Goal: Information Seeking & Learning: Check status

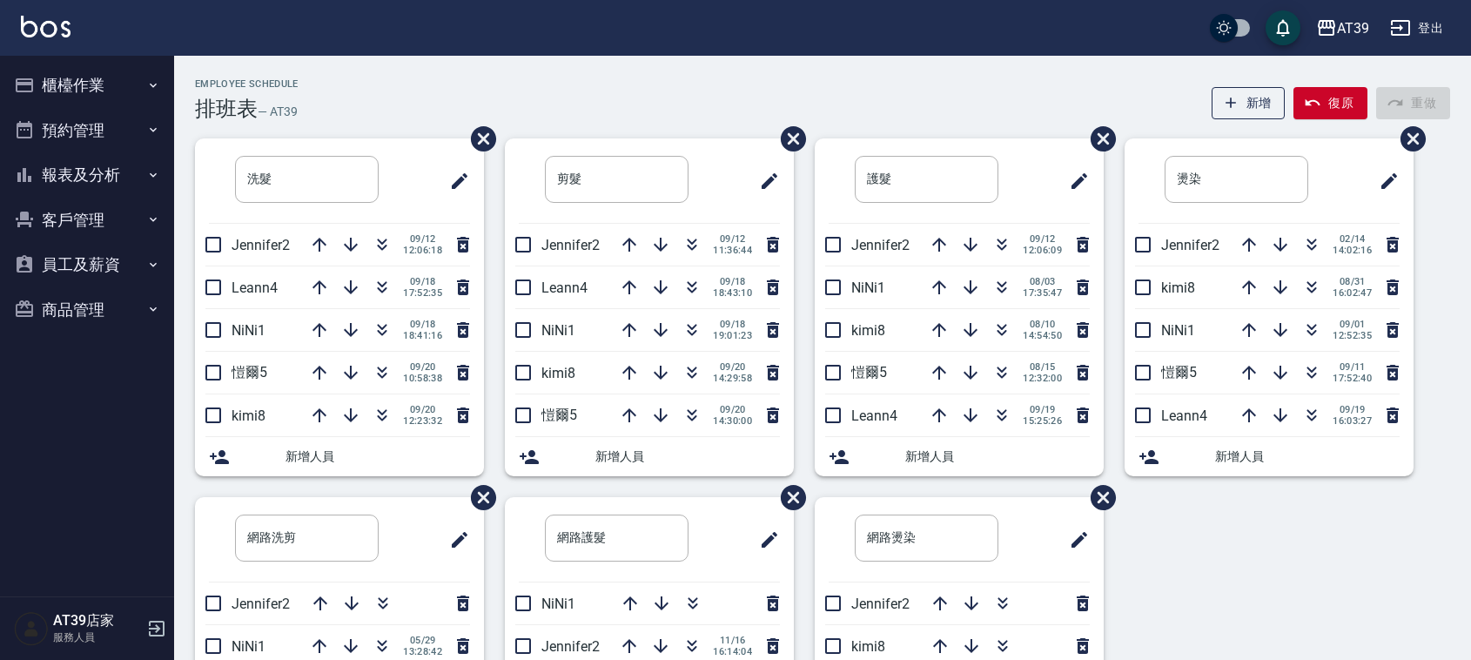
click at [696, 76] on div "Employee Schedule 排班表 — AT39 新增 復原 重做 洗髮 ​ Jennifer2 09/12 12:06:18 Leann4 09/1…" at bounding box center [822, 459] width 1297 height 807
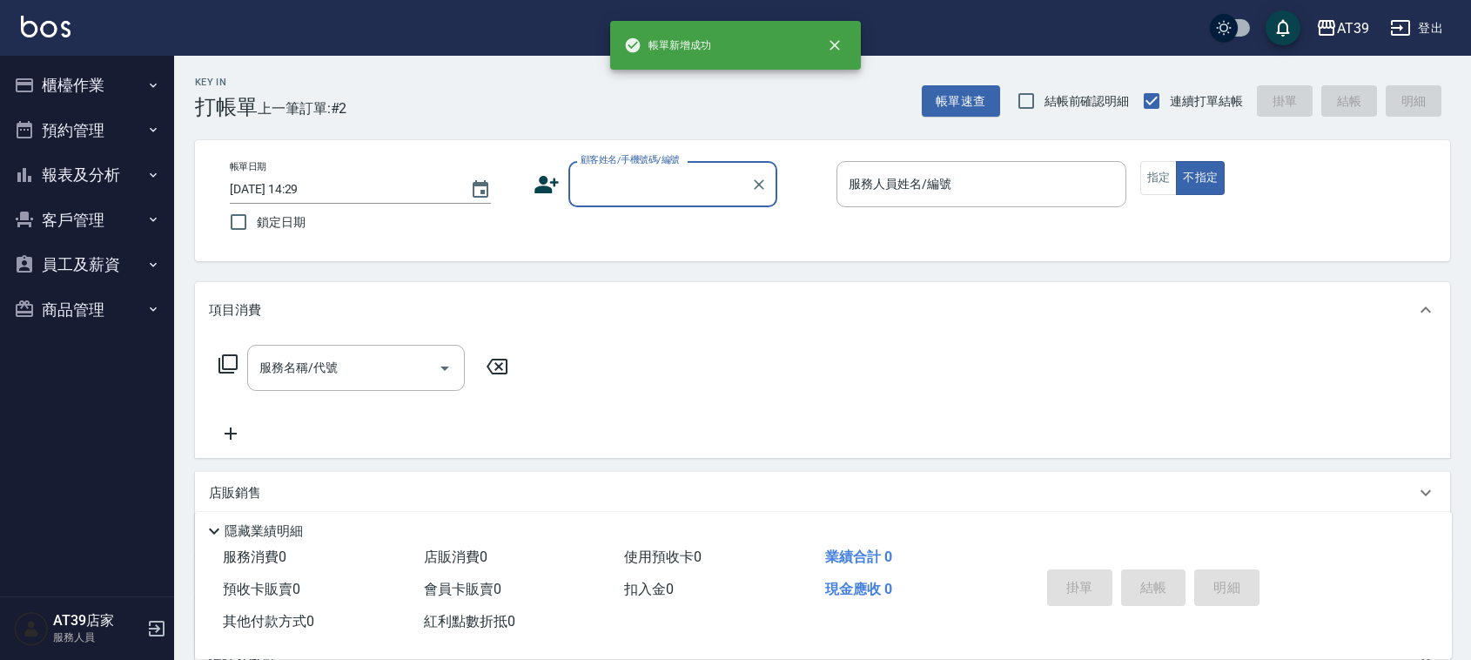
click at [653, 191] on input "顧客姓名/手機號碼/編號" at bounding box center [659, 184] width 167 height 30
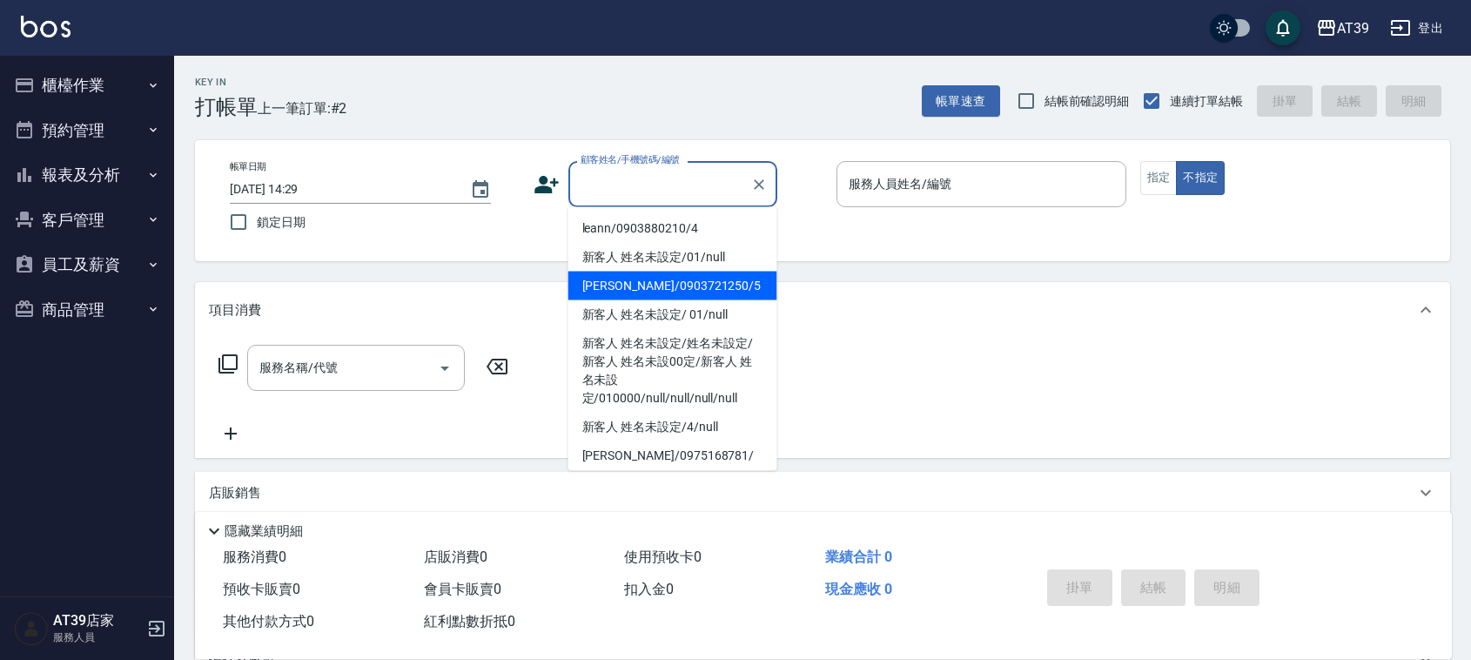
click at [696, 281] on li "[PERSON_NAME]/0903721250/5" at bounding box center [672, 286] width 209 height 29
type input "[PERSON_NAME]/0903721250/5"
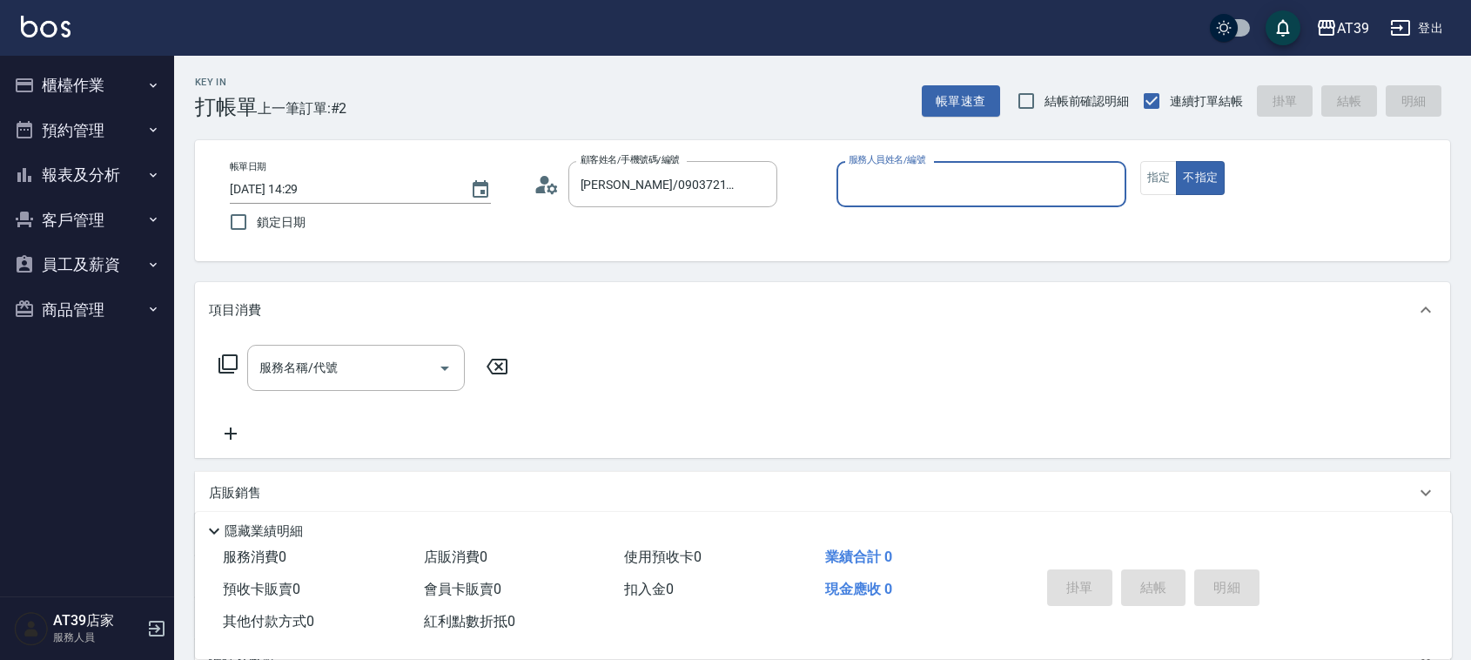
type input "愷爾-5"
click at [1160, 175] on button "指定" at bounding box center [1158, 178] width 37 height 34
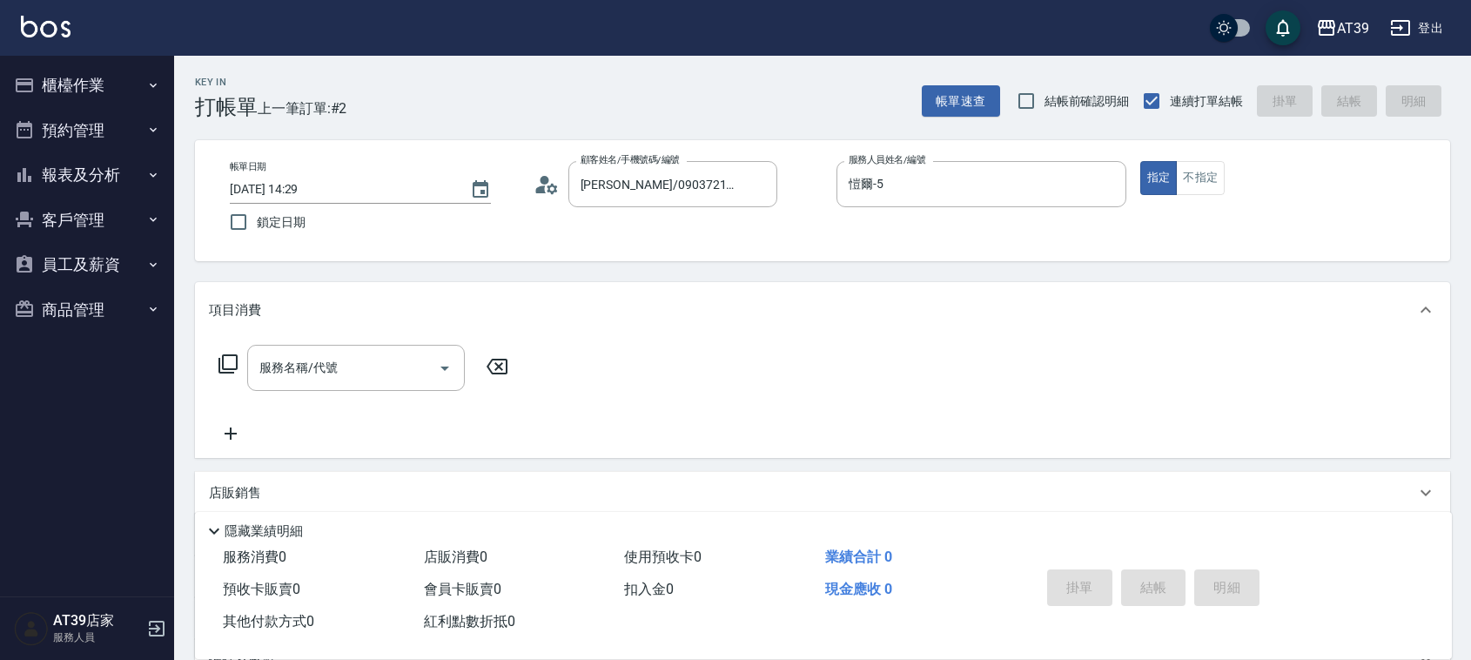
click at [226, 371] on icon at bounding box center [228, 363] width 21 height 21
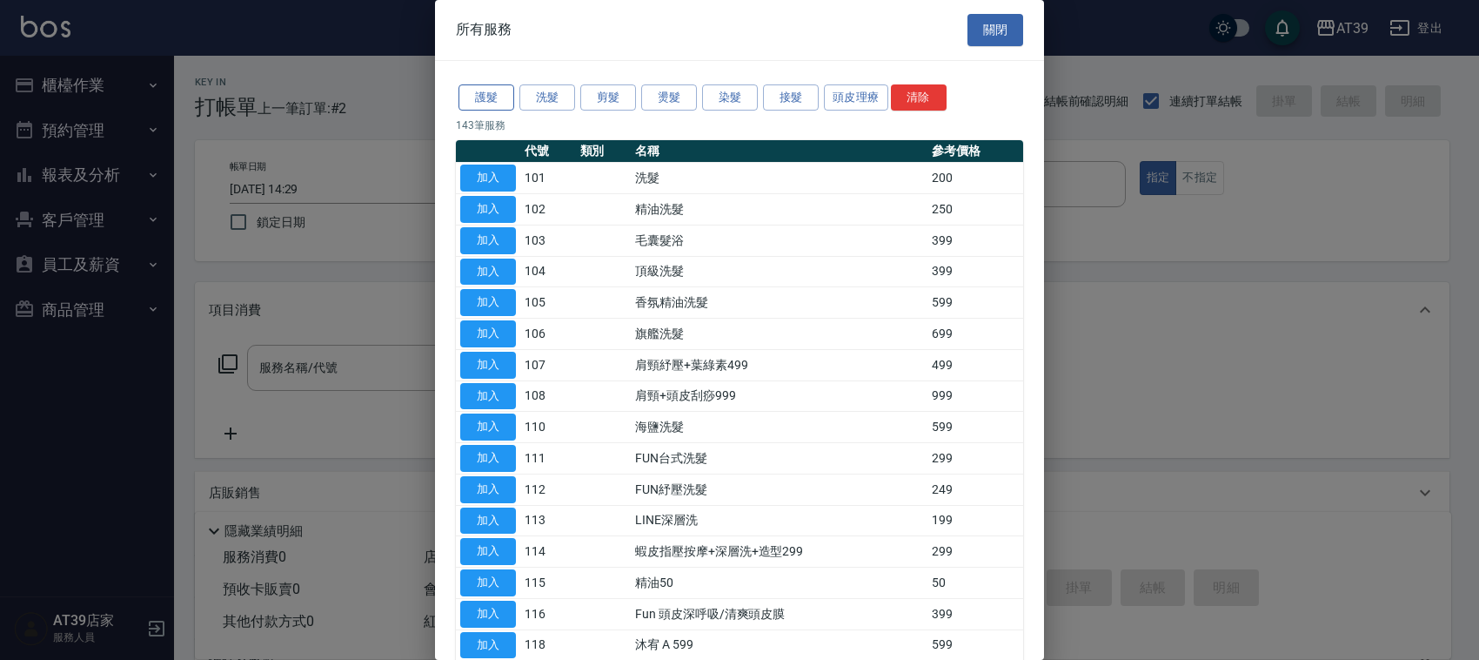
click at [493, 105] on button "護髮" at bounding box center [487, 97] width 56 height 27
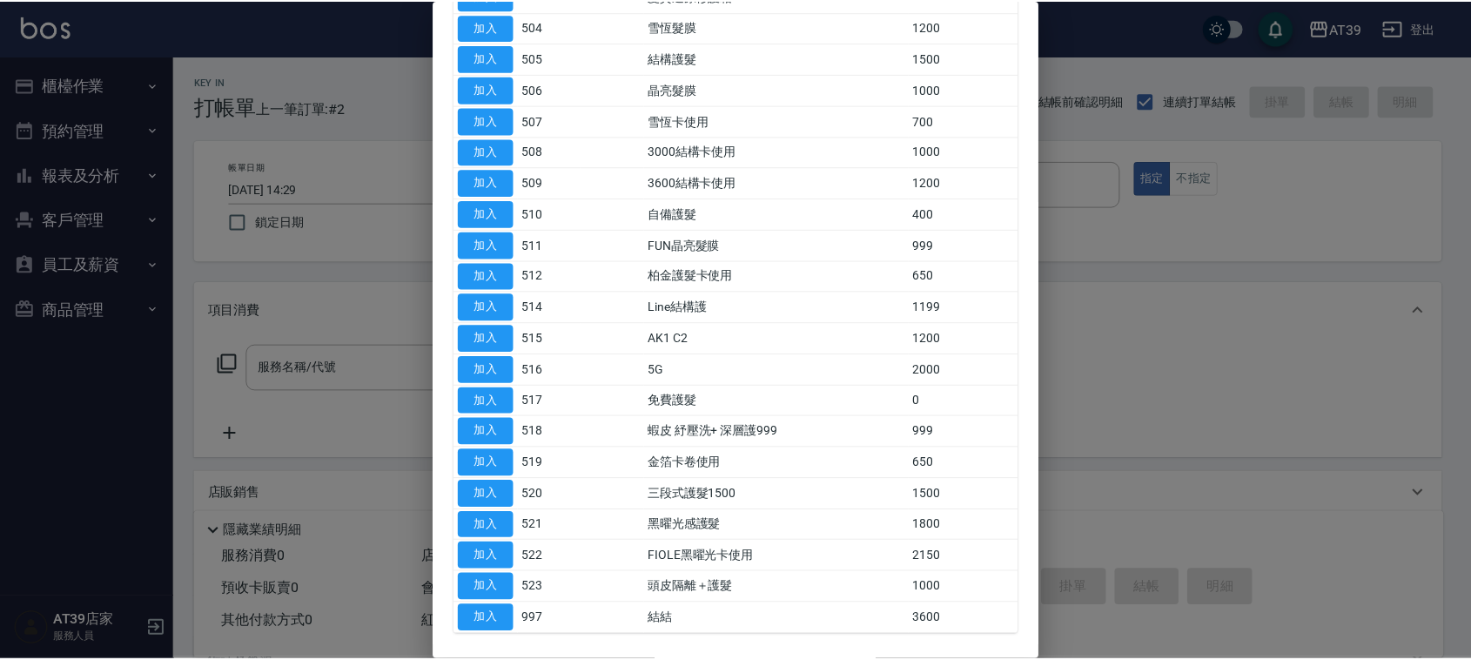
scroll to position [319, 0]
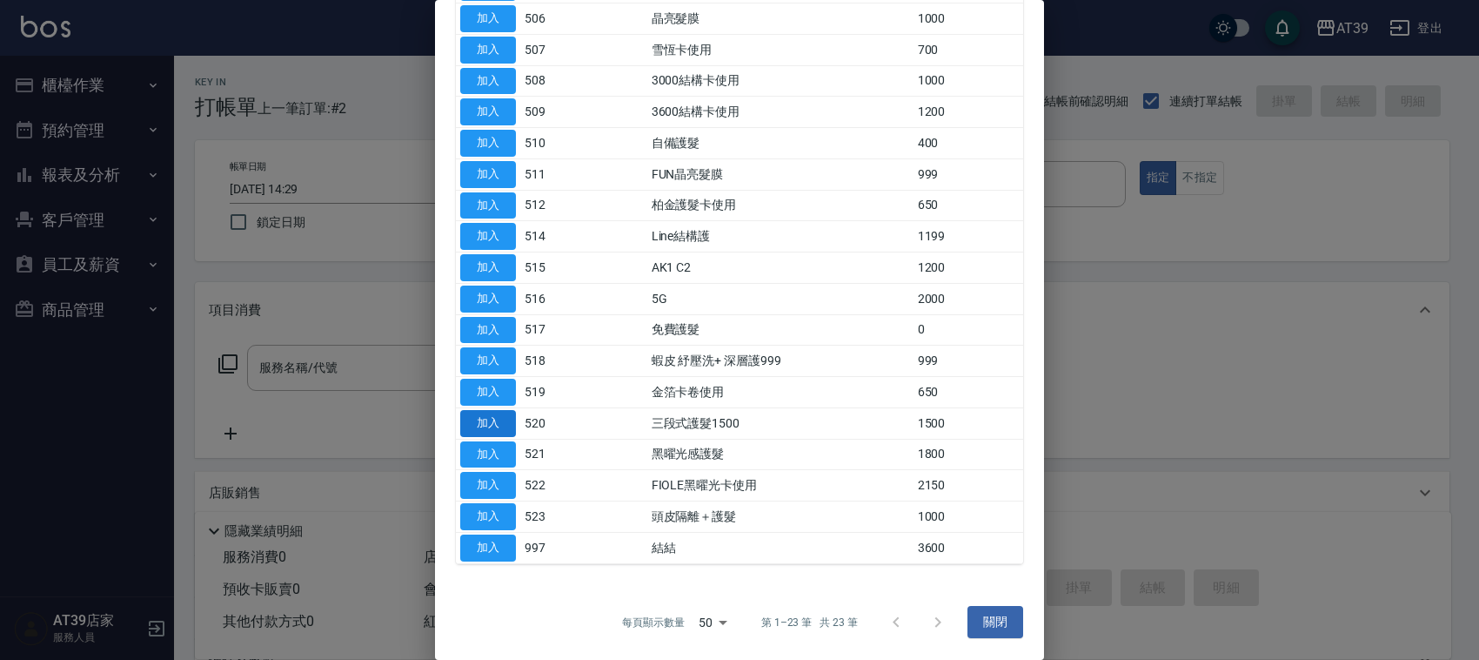
click at [493, 415] on button "加入" at bounding box center [488, 423] width 56 height 27
type input "三段式護髮1500(520)"
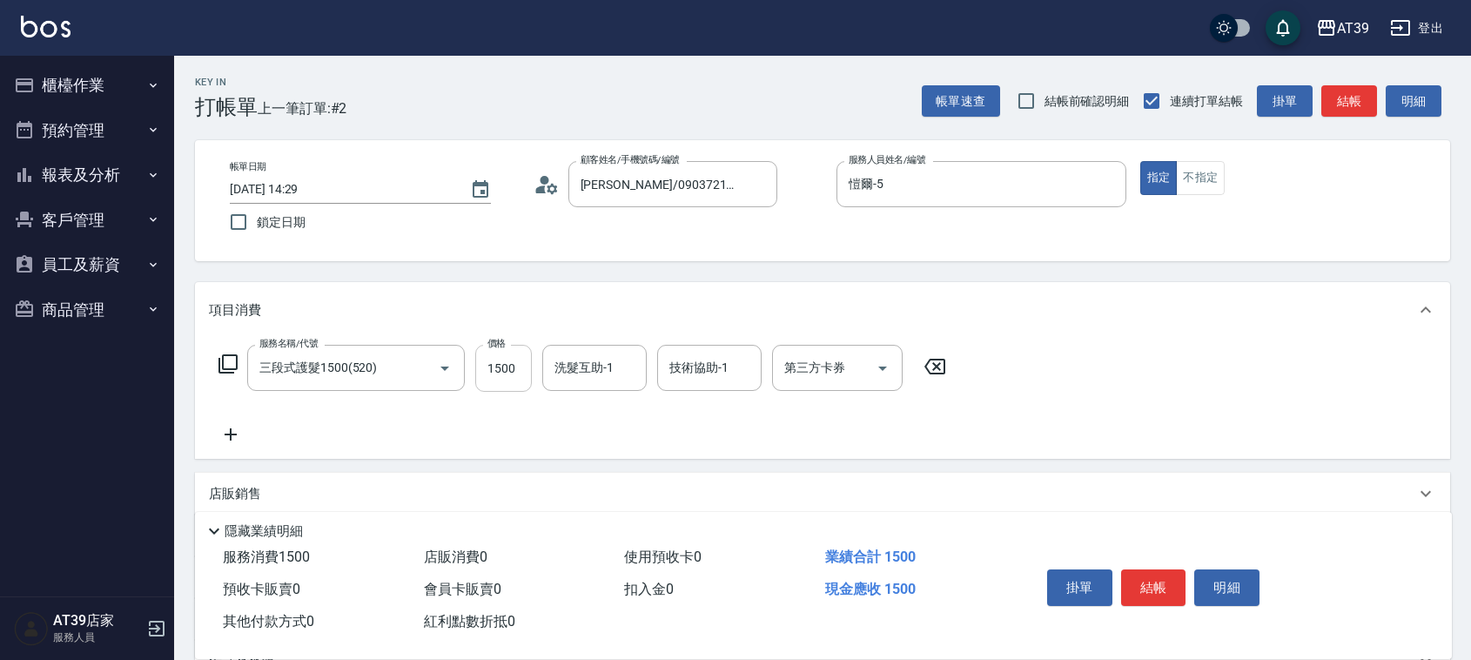
click at [506, 366] on input "1500" at bounding box center [503, 368] width 57 height 47
type input "2000"
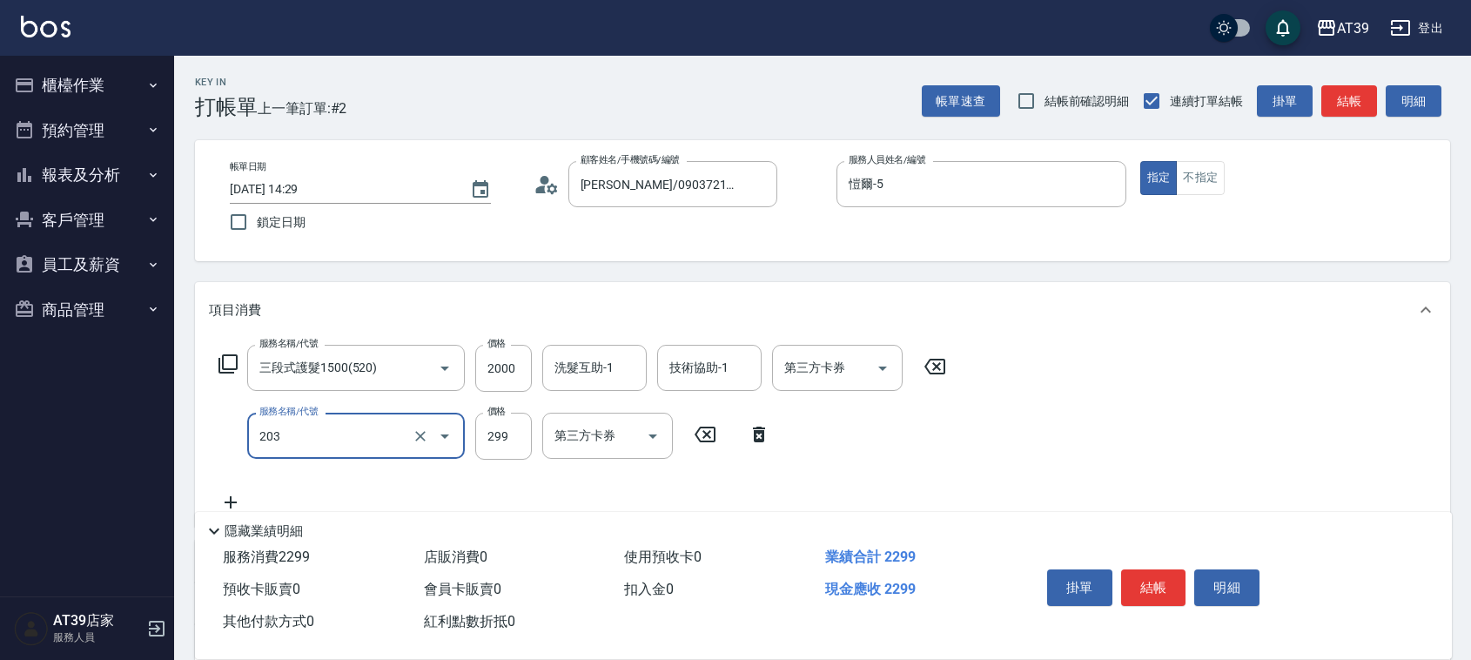
type input "B級洗+剪(203)"
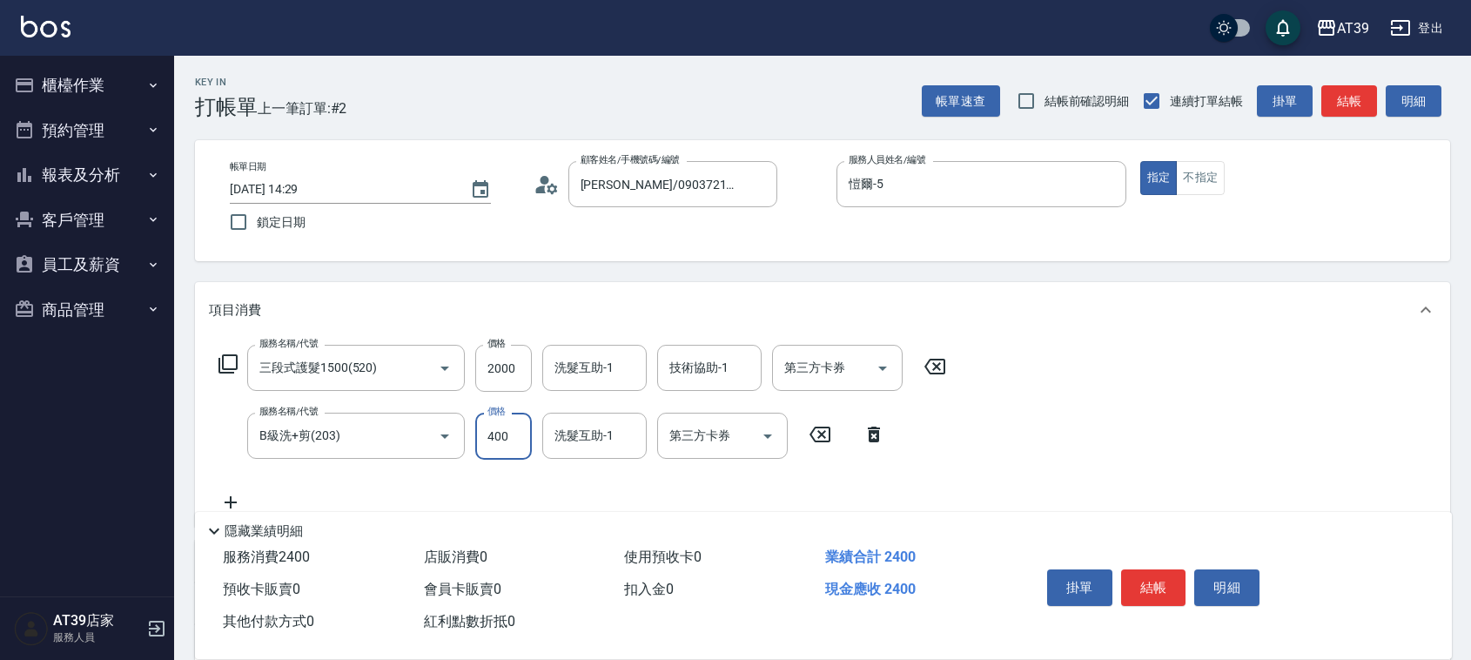
type input "400"
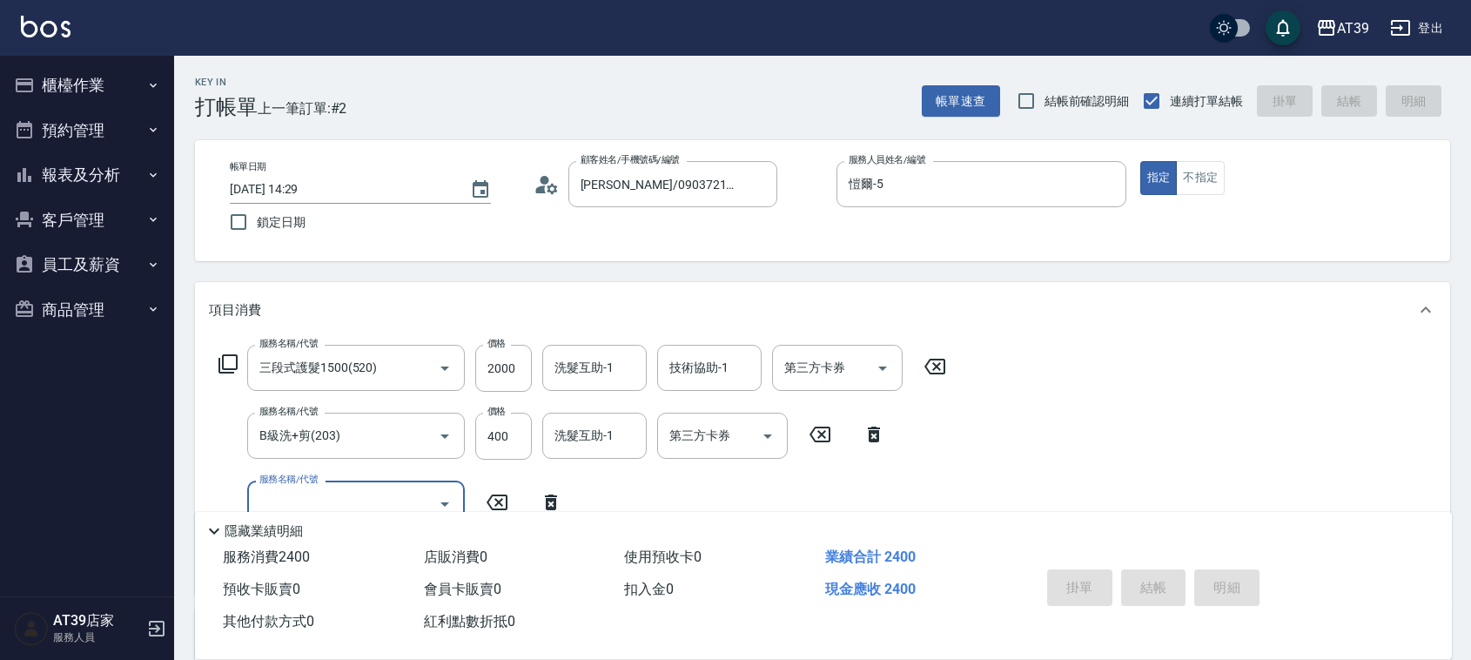
type input "[DATE] 15:43"
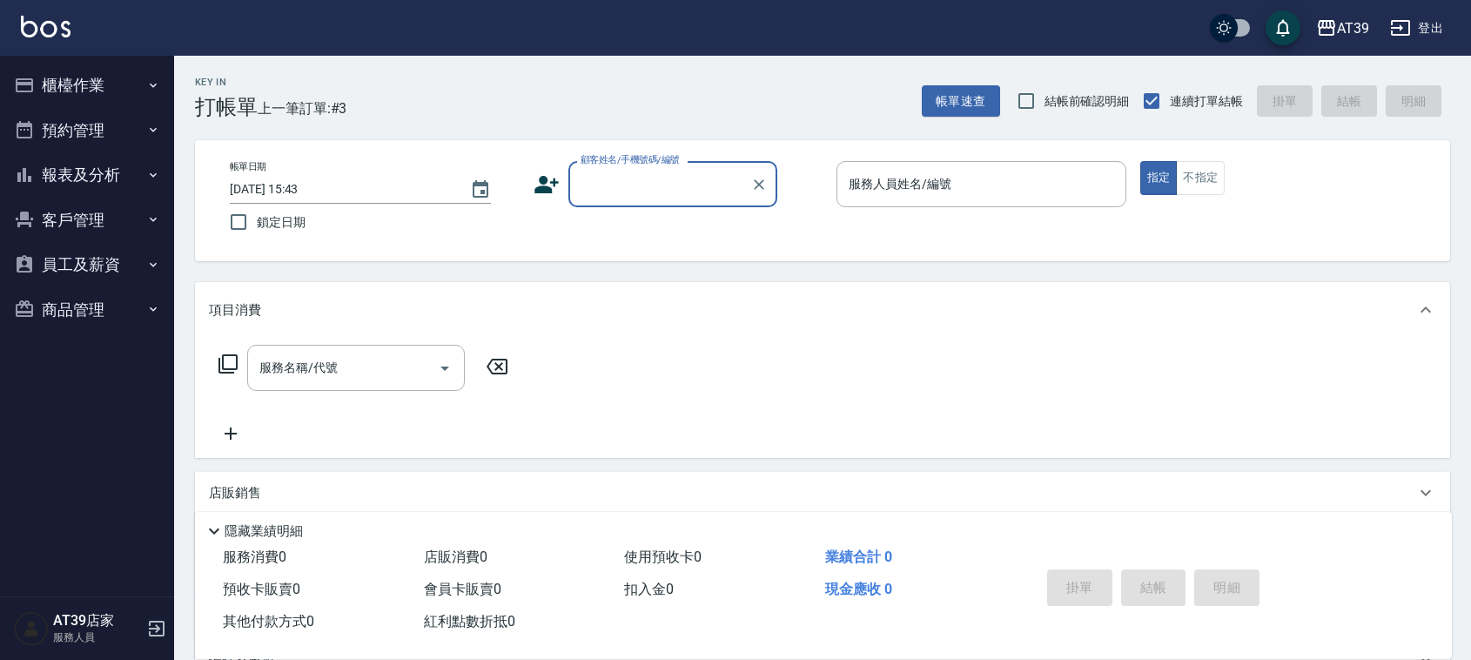
click at [131, 188] on button "報表及分析" at bounding box center [87, 174] width 160 height 45
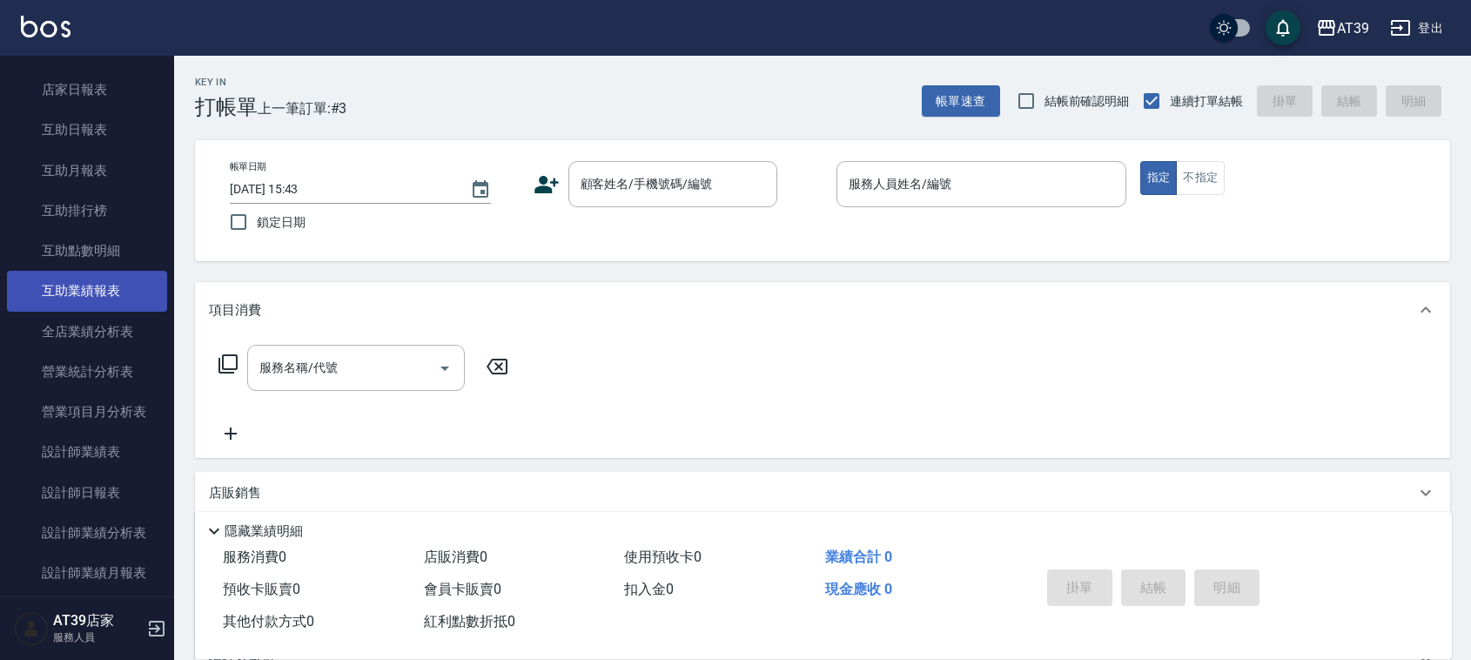
scroll to position [218, 0]
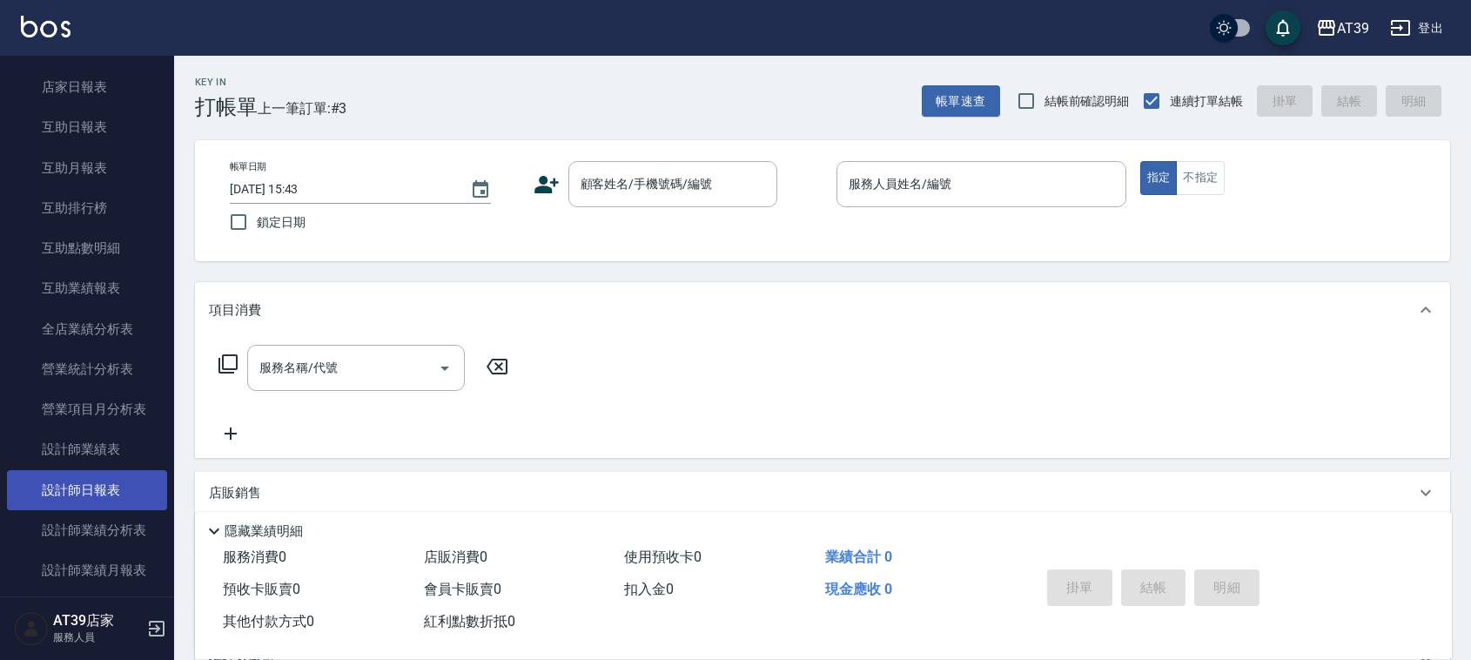
click at [127, 497] on link "設計師日報表" at bounding box center [87, 490] width 160 height 40
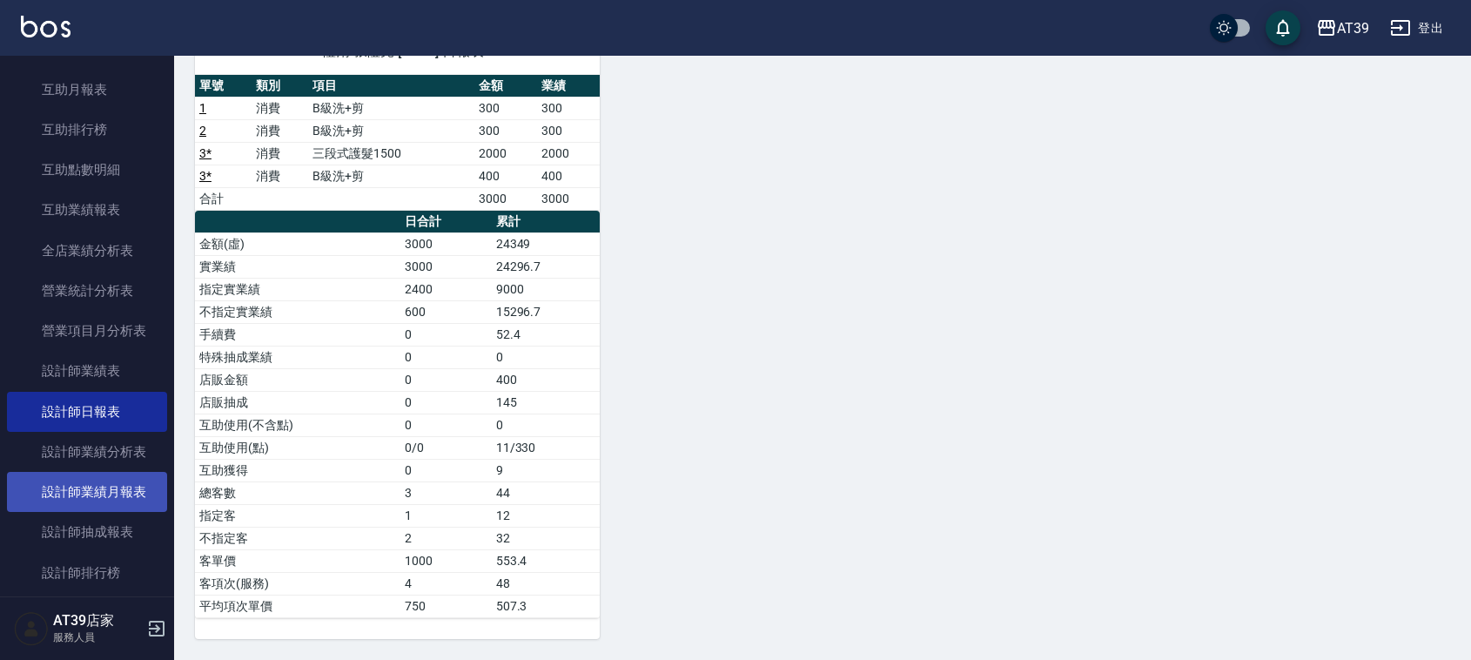
scroll to position [326, 0]
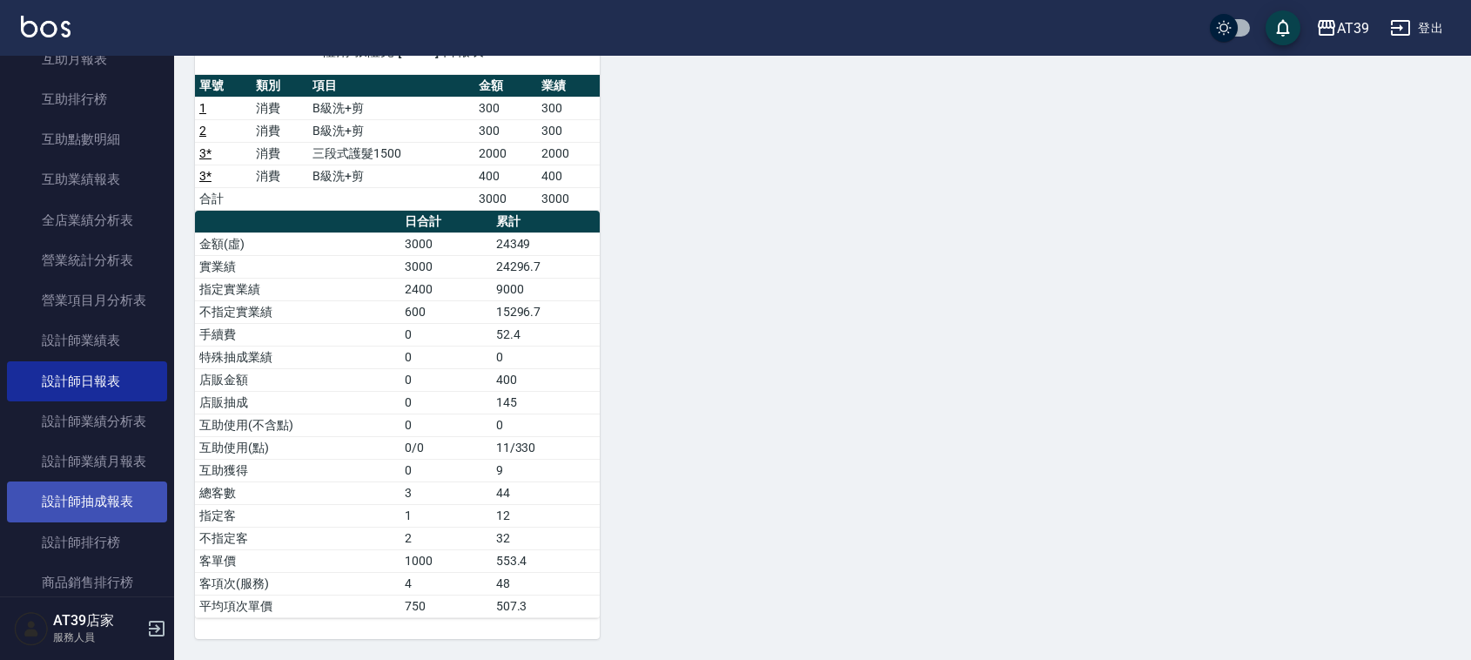
click at [124, 511] on link "設計師抽成報表" at bounding box center [87, 501] width 160 height 40
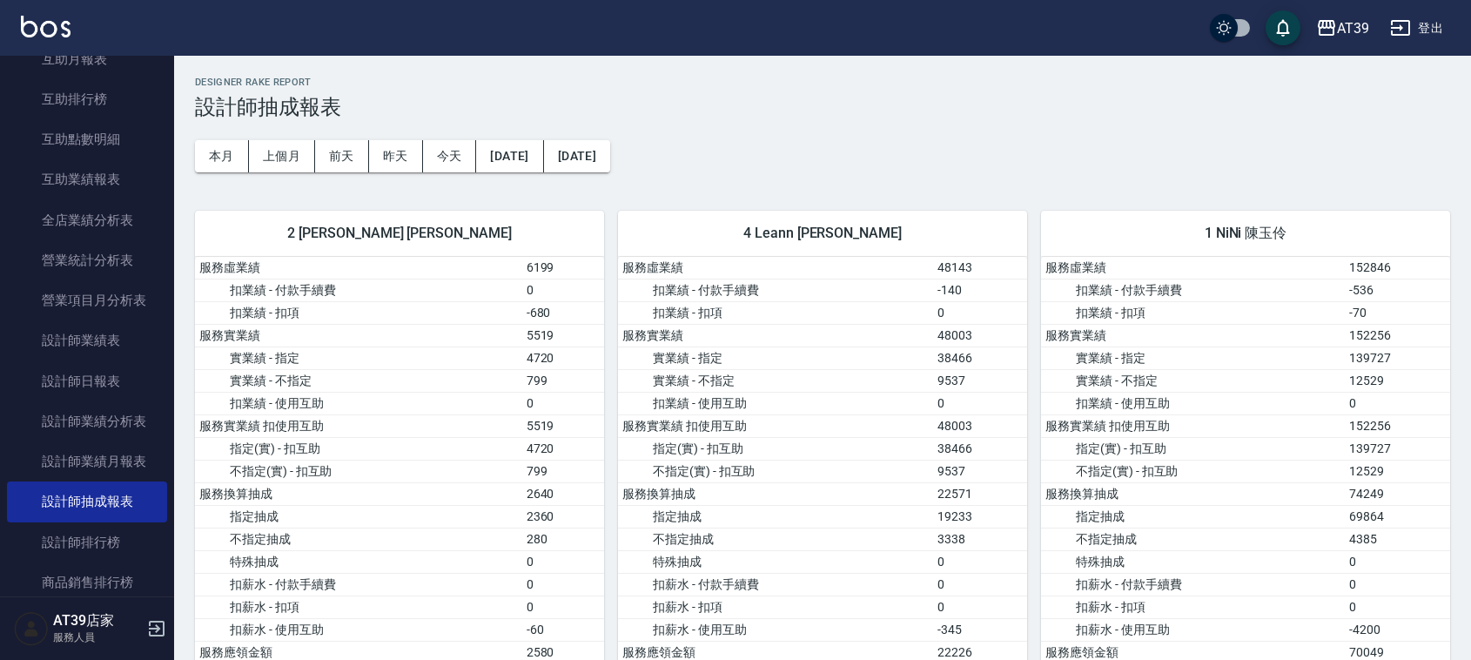
click at [44, 27] on img at bounding box center [46, 27] width 50 height 22
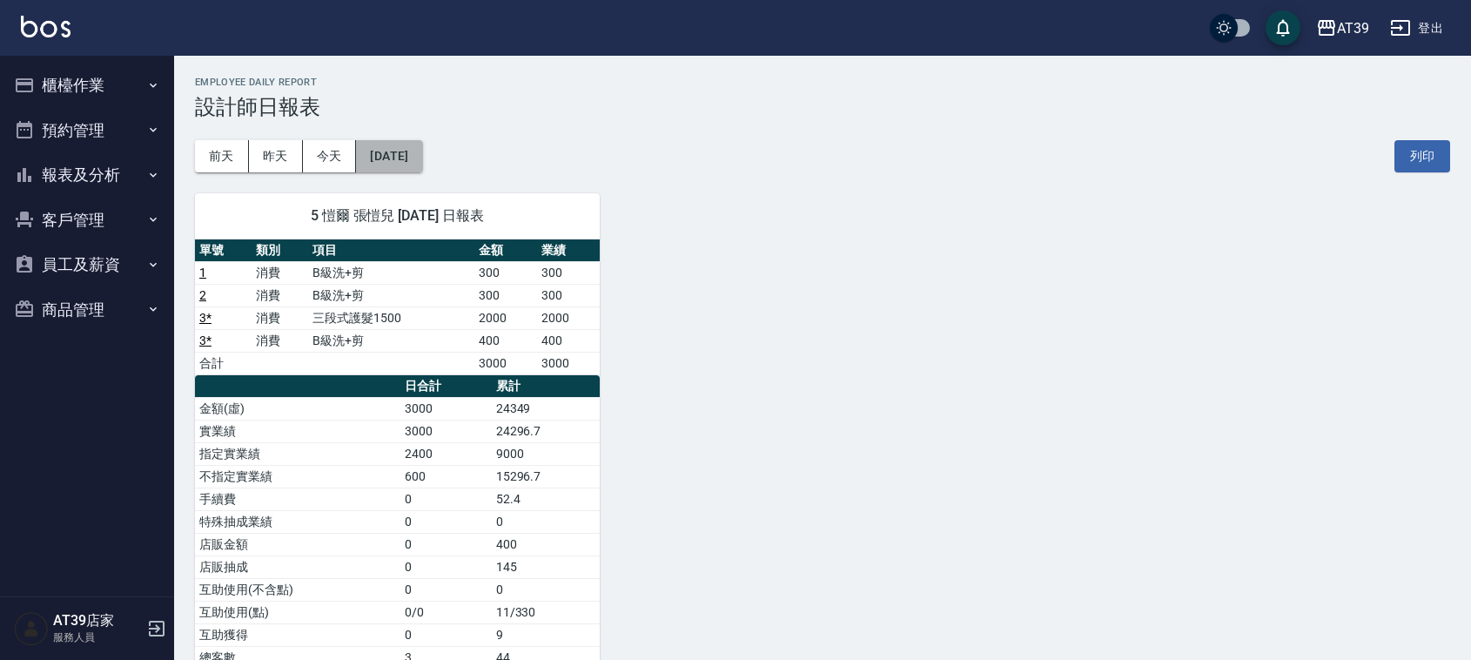
click at [422, 159] on button "[DATE]" at bounding box center [389, 156] width 66 height 32
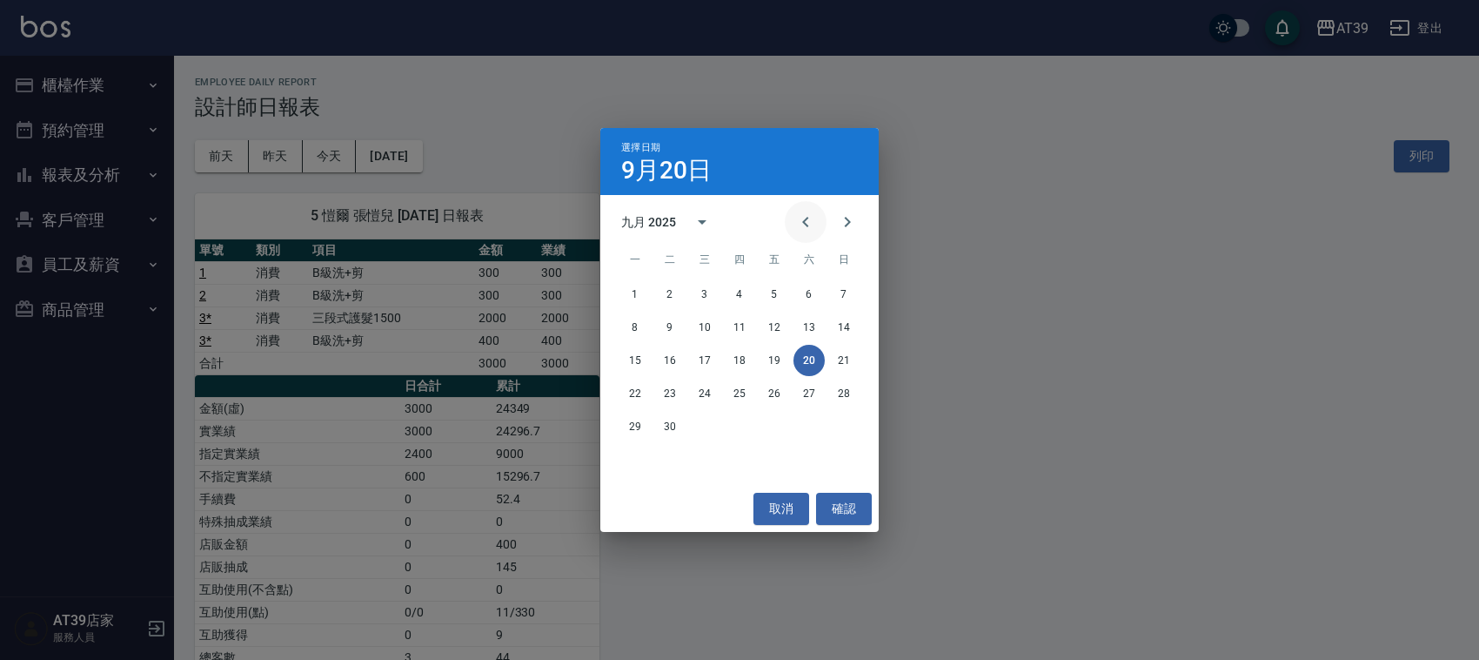
click at [815, 225] on icon "Previous month" at bounding box center [805, 221] width 21 height 21
click at [709, 392] on button "20" at bounding box center [704, 393] width 31 height 31
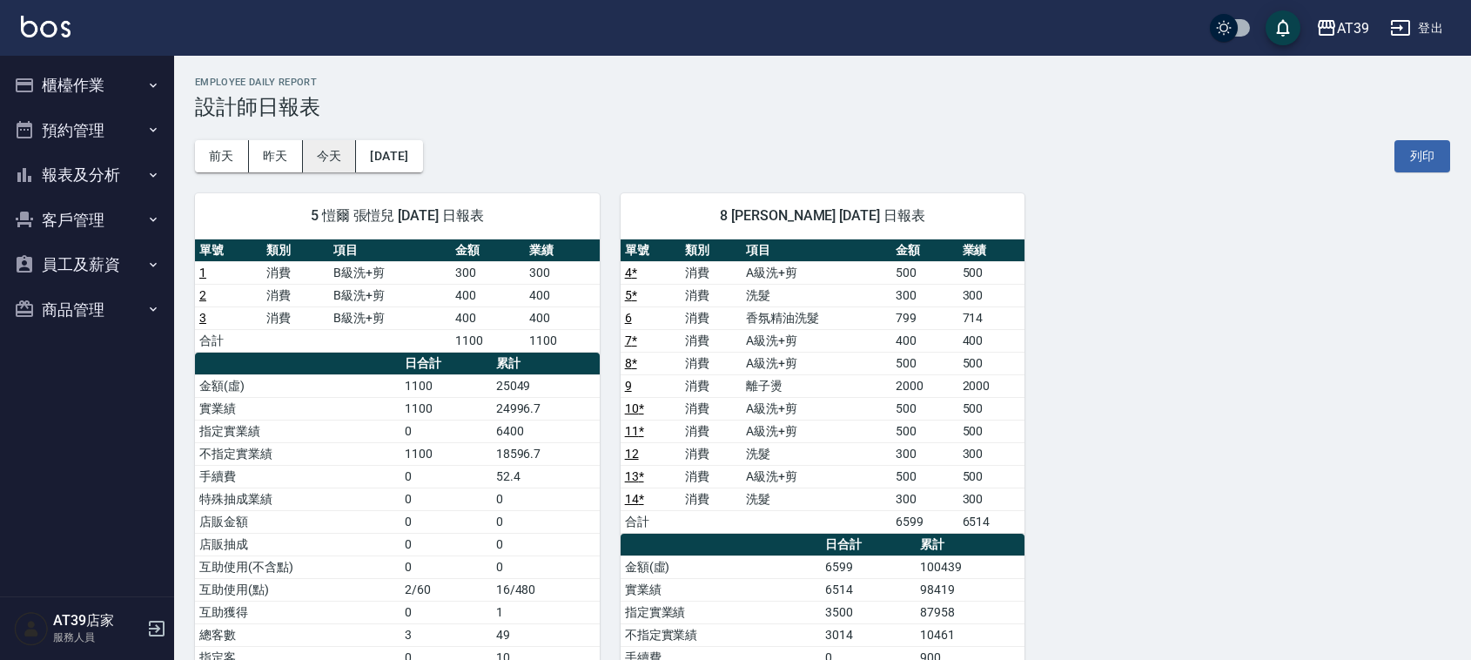
click at [333, 164] on button "今天" at bounding box center [330, 156] width 54 height 32
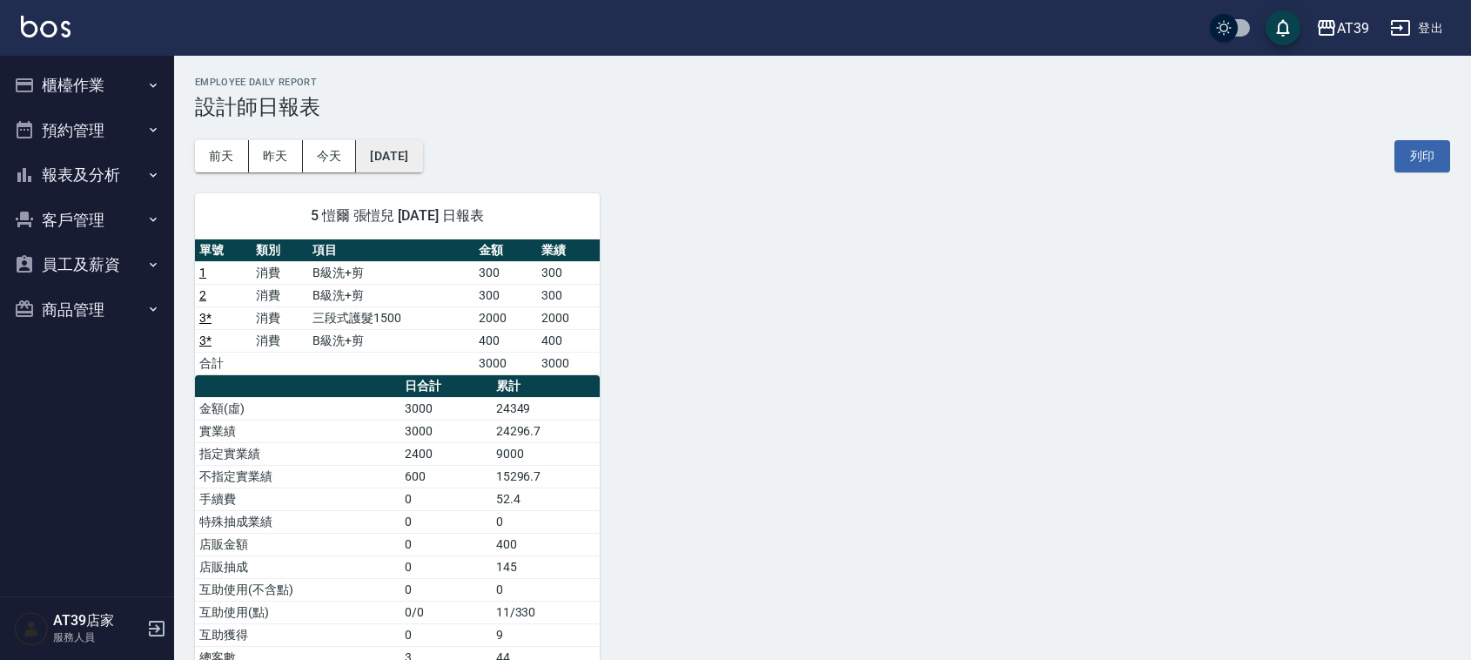
click at [422, 163] on button "[DATE]" at bounding box center [389, 156] width 66 height 32
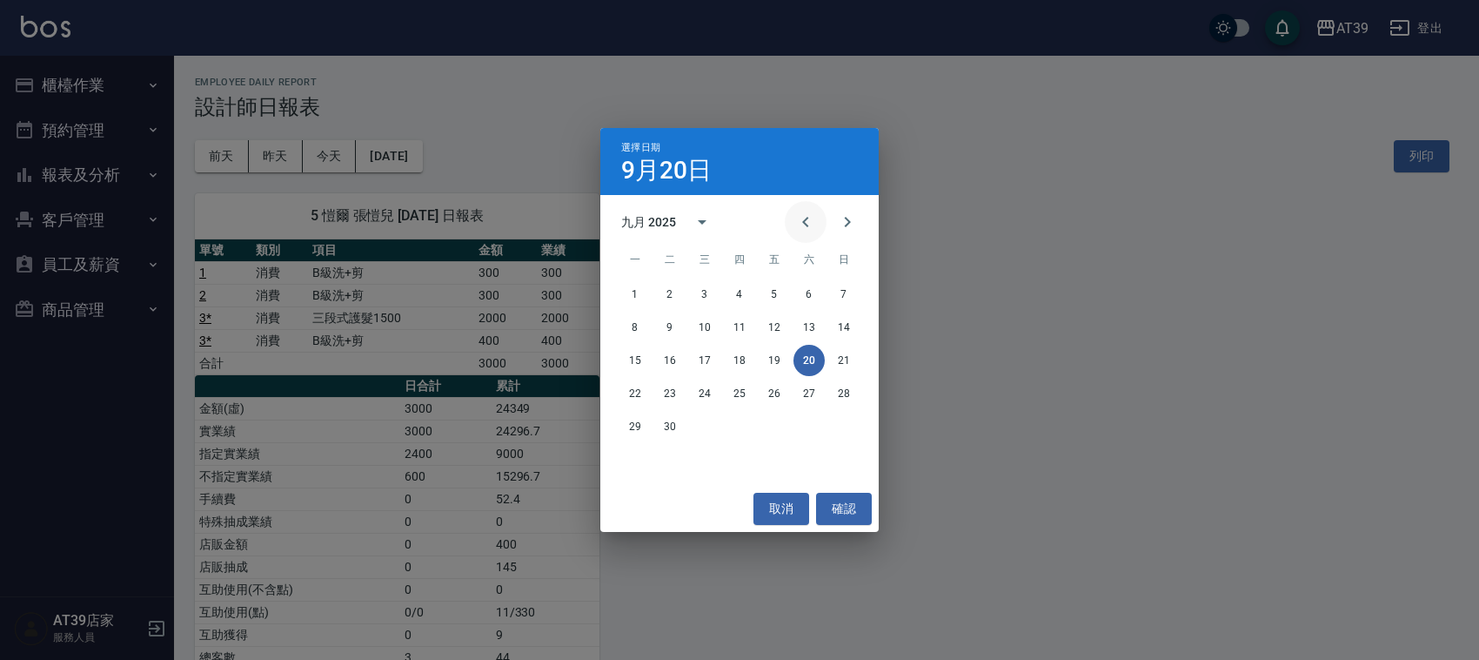
click at [796, 220] on icon "Previous month" at bounding box center [805, 221] width 21 height 21
click at [694, 397] on button "20" at bounding box center [704, 393] width 31 height 31
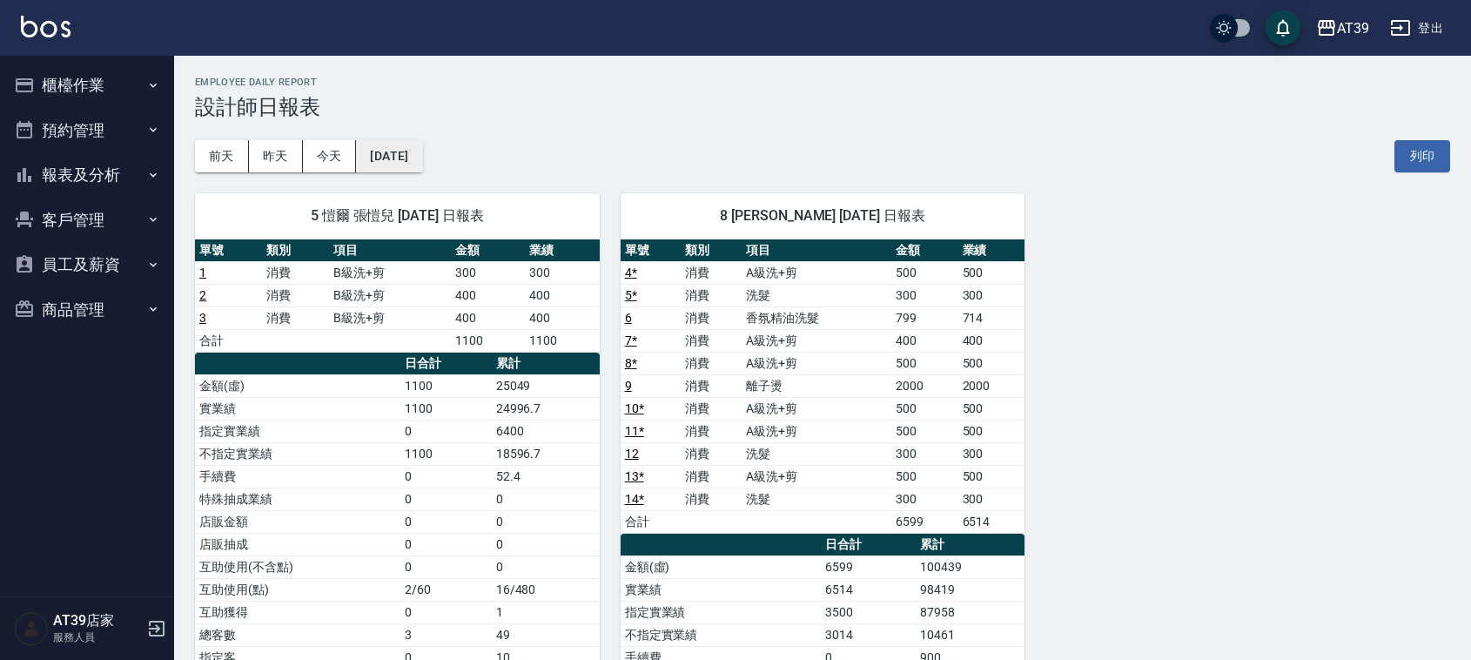
click at [403, 142] on button "[DATE]" at bounding box center [389, 156] width 66 height 32
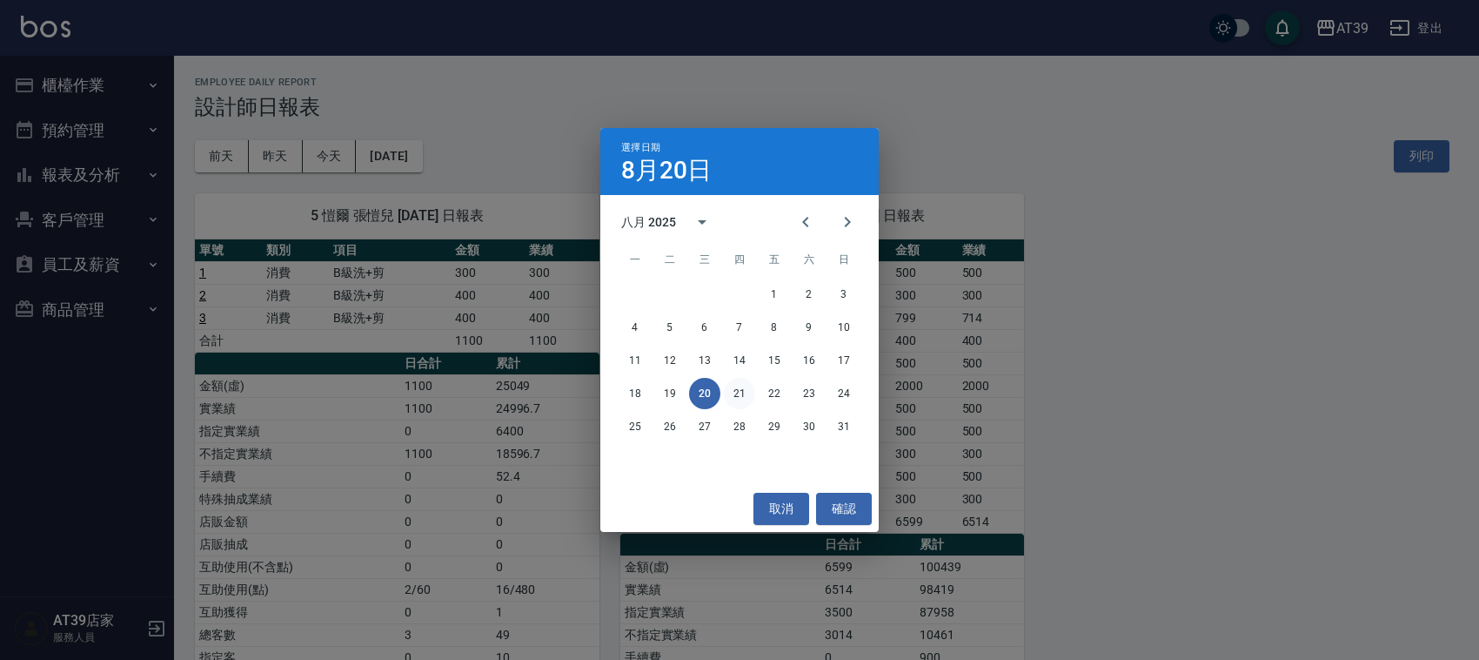
click at [735, 393] on button "21" at bounding box center [739, 393] width 31 height 31
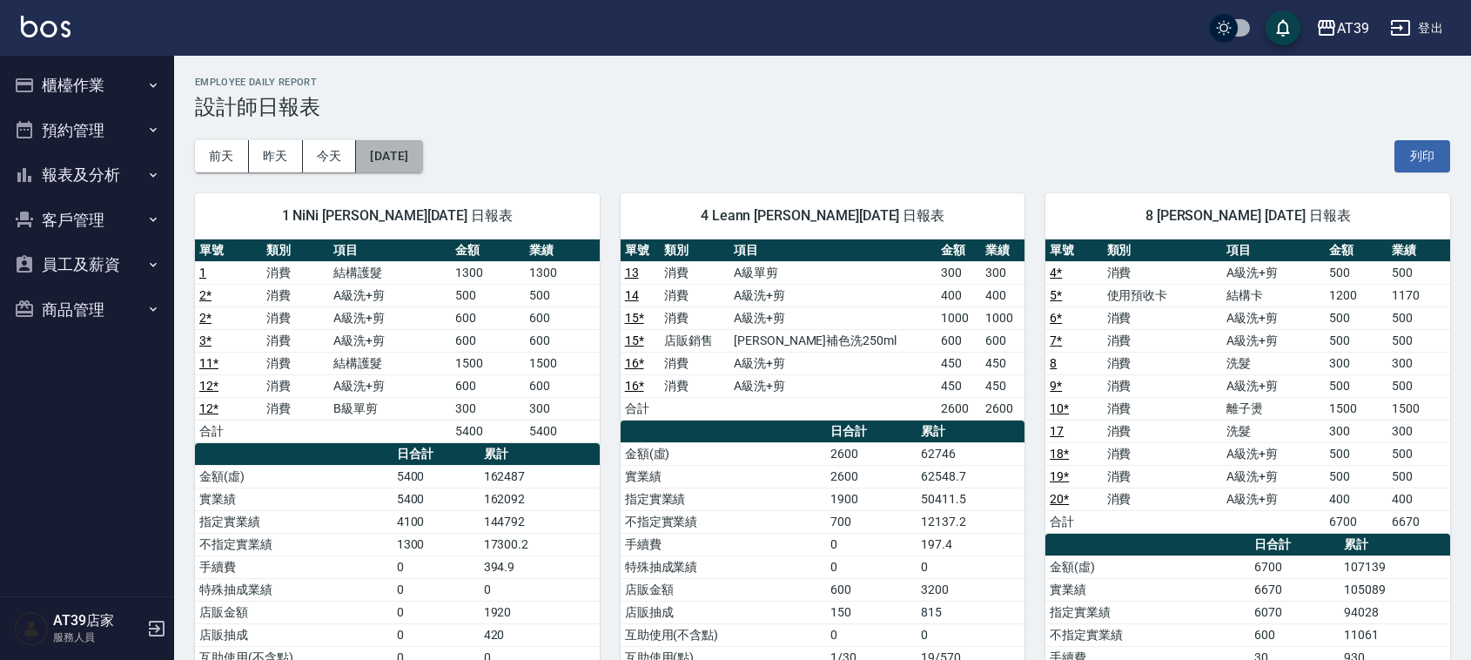
click at [392, 153] on button "[DATE]" at bounding box center [389, 156] width 66 height 32
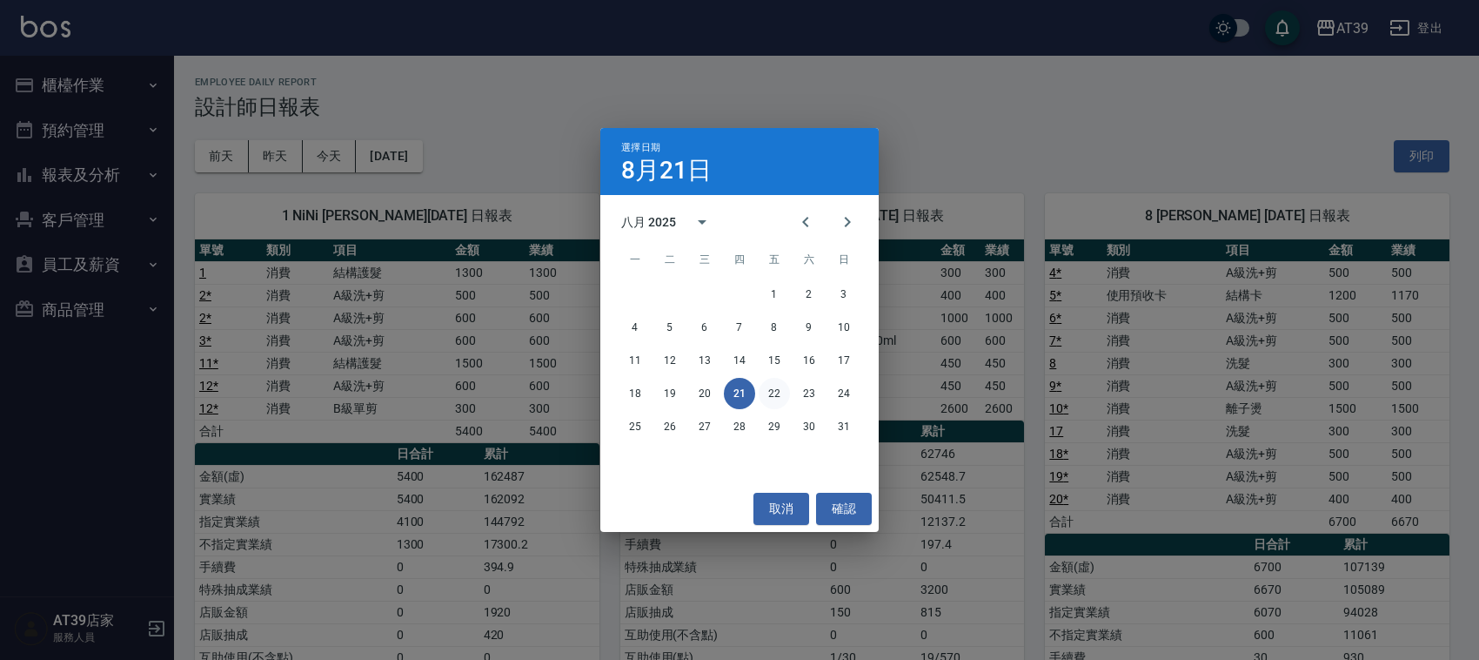
click at [779, 394] on button "22" at bounding box center [774, 393] width 31 height 31
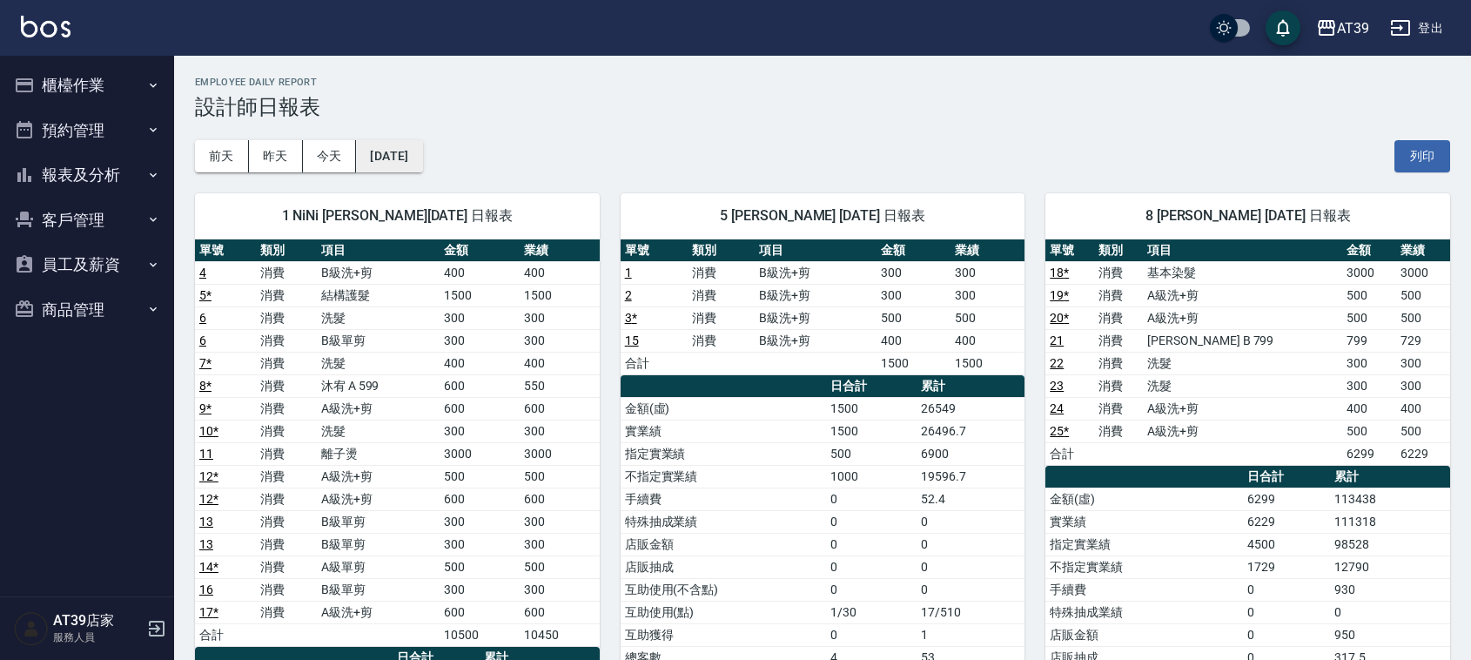
click at [422, 162] on button "[DATE]" at bounding box center [389, 156] width 66 height 32
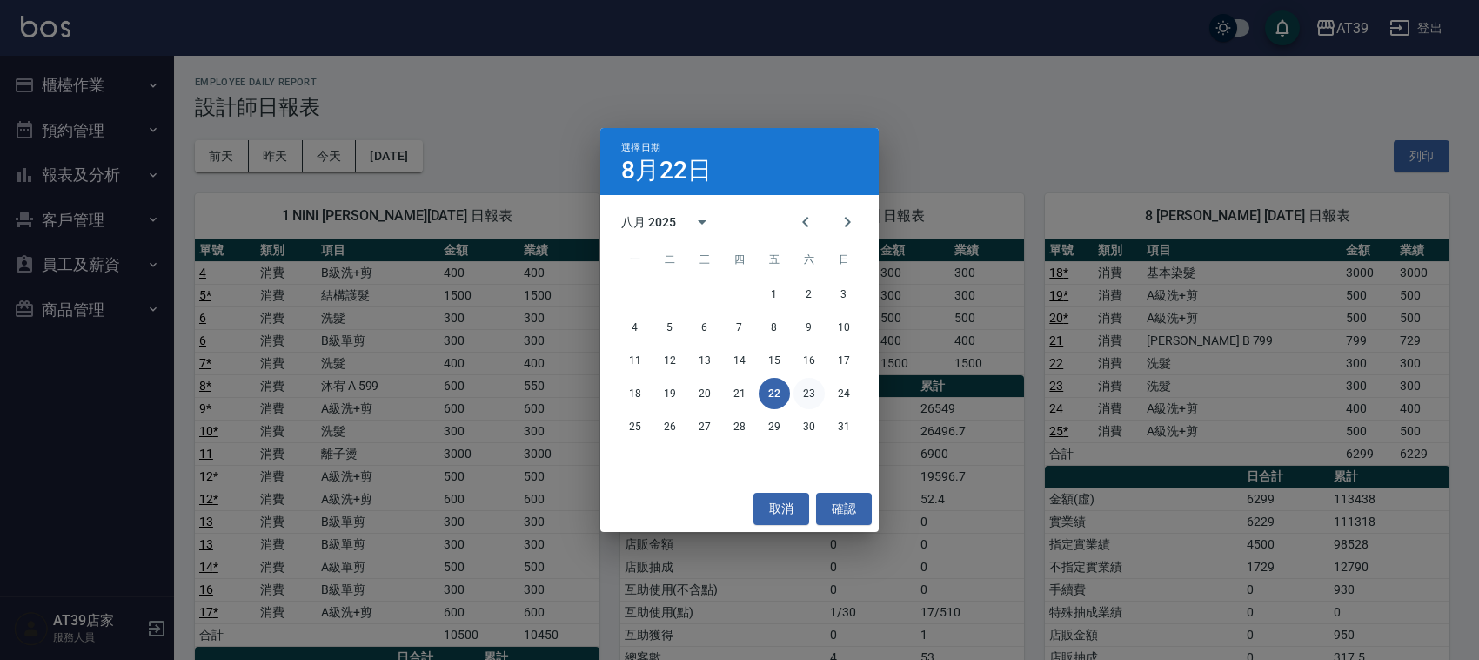
click at [798, 387] on button "23" at bounding box center [809, 393] width 31 height 31
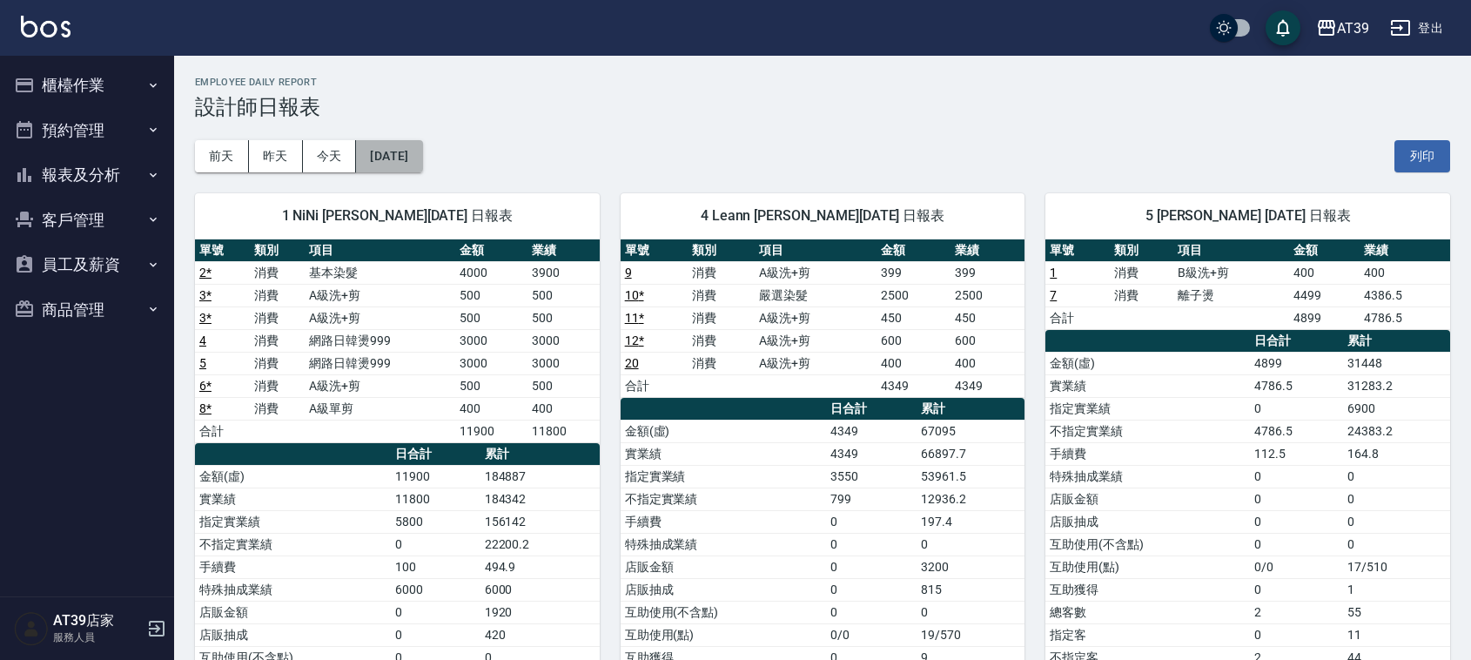
click at [419, 148] on button "[DATE]" at bounding box center [389, 156] width 66 height 32
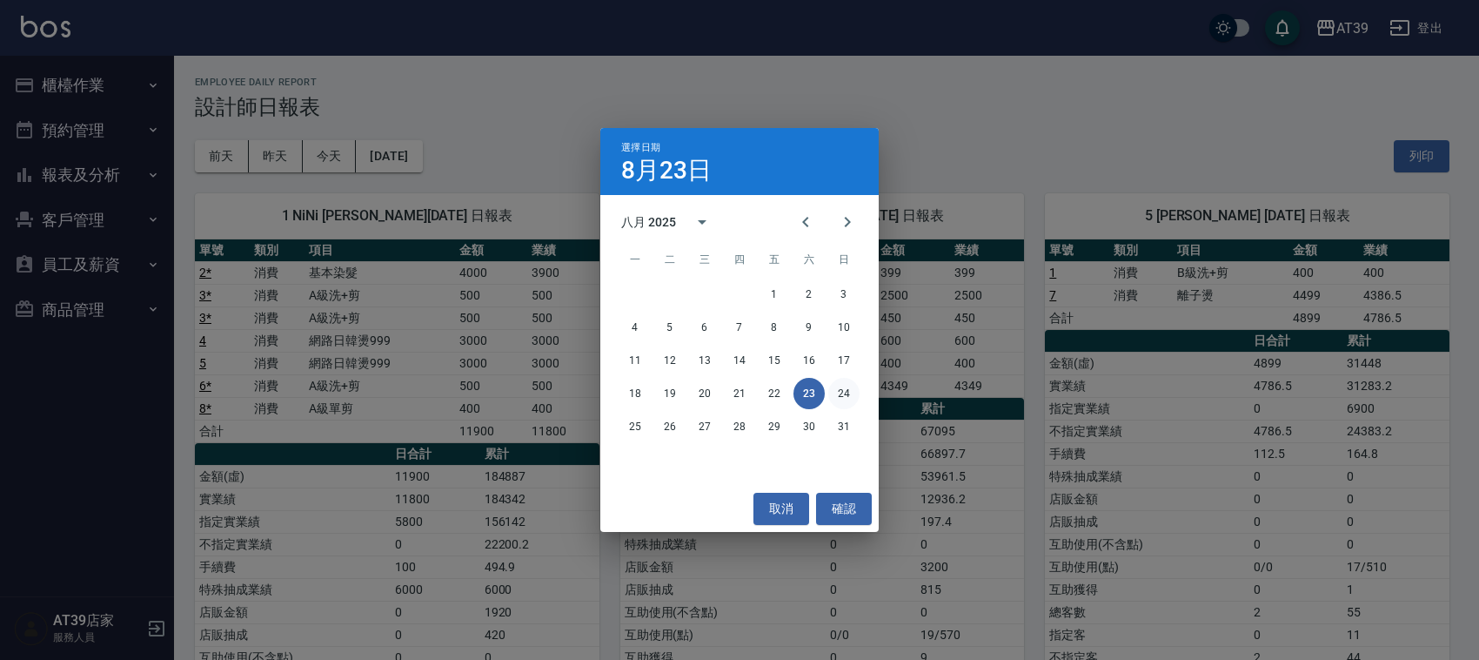
click at [833, 389] on button "24" at bounding box center [844, 393] width 31 height 31
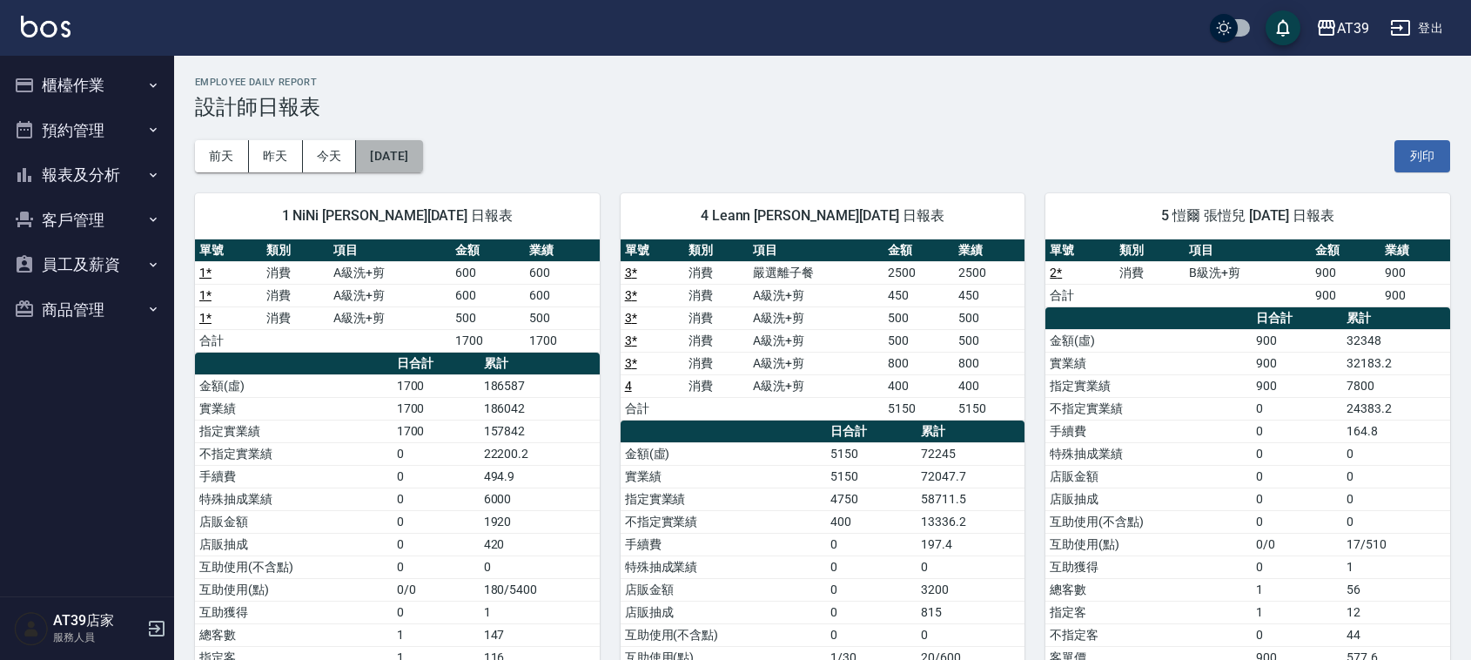
click at [410, 149] on button "[DATE]" at bounding box center [389, 156] width 66 height 32
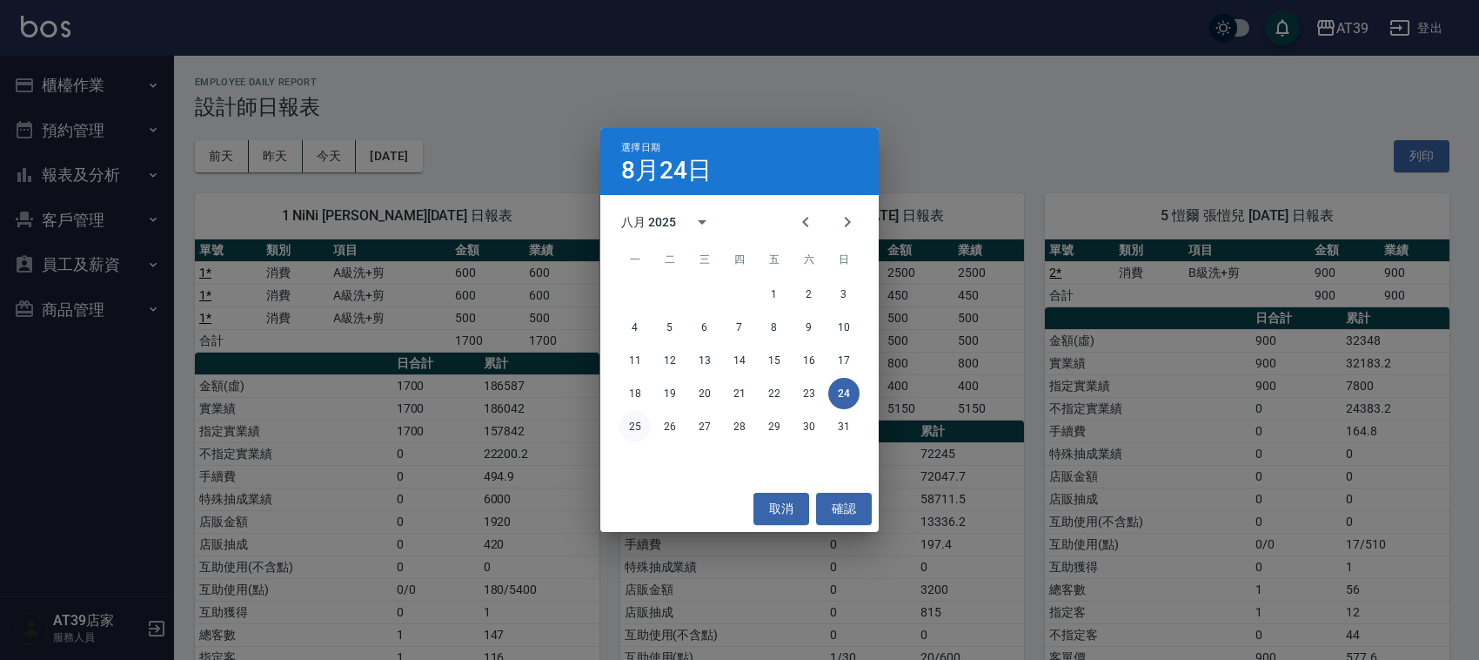
click at [633, 422] on button "25" at bounding box center [635, 426] width 31 height 31
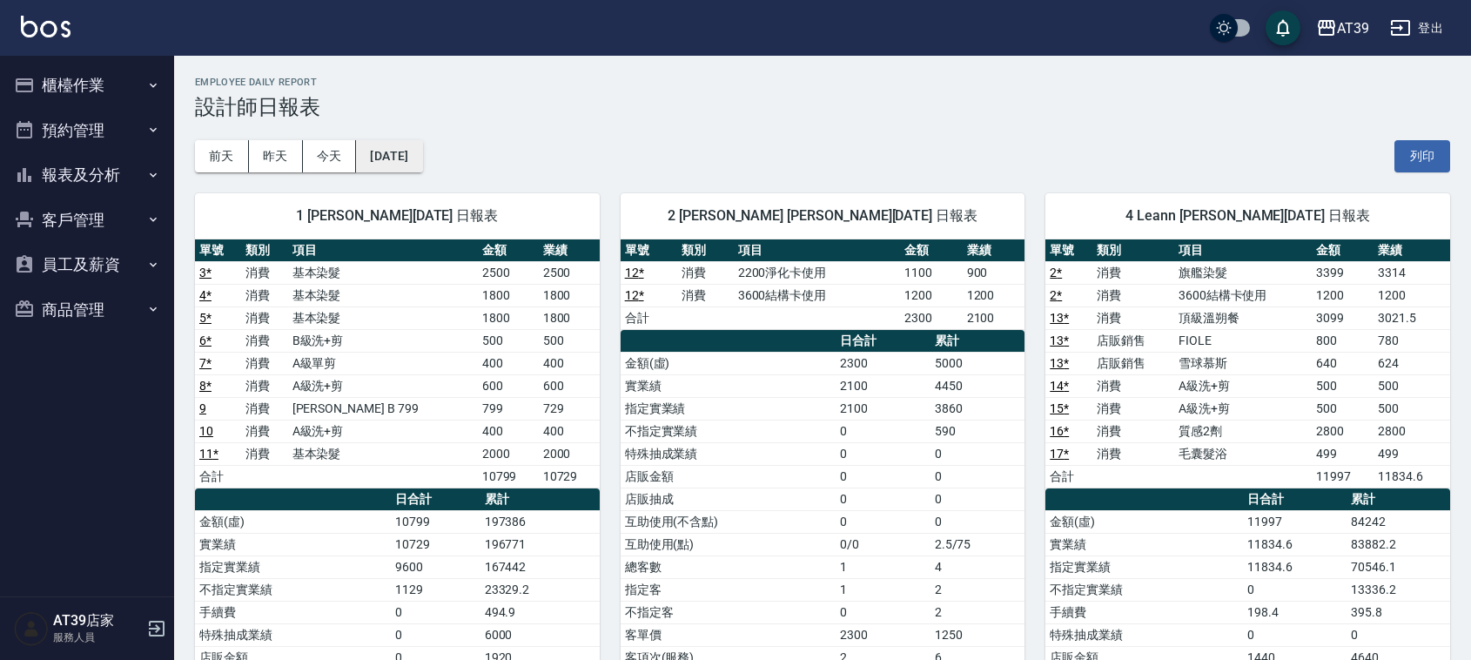
click at [390, 161] on button "[DATE]" at bounding box center [389, 156] width 66 height 32
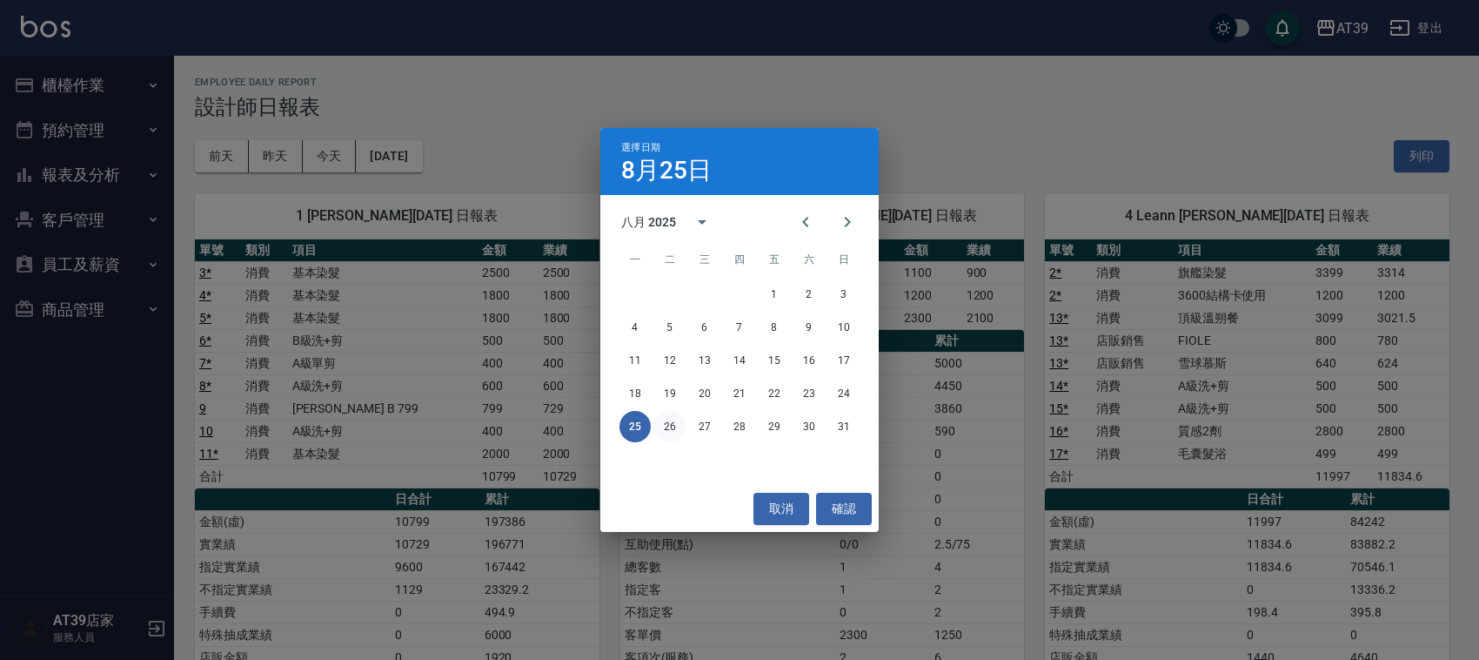
click at [663, 416] on button "26" at bounding box center [669, 426] width 31 height 31
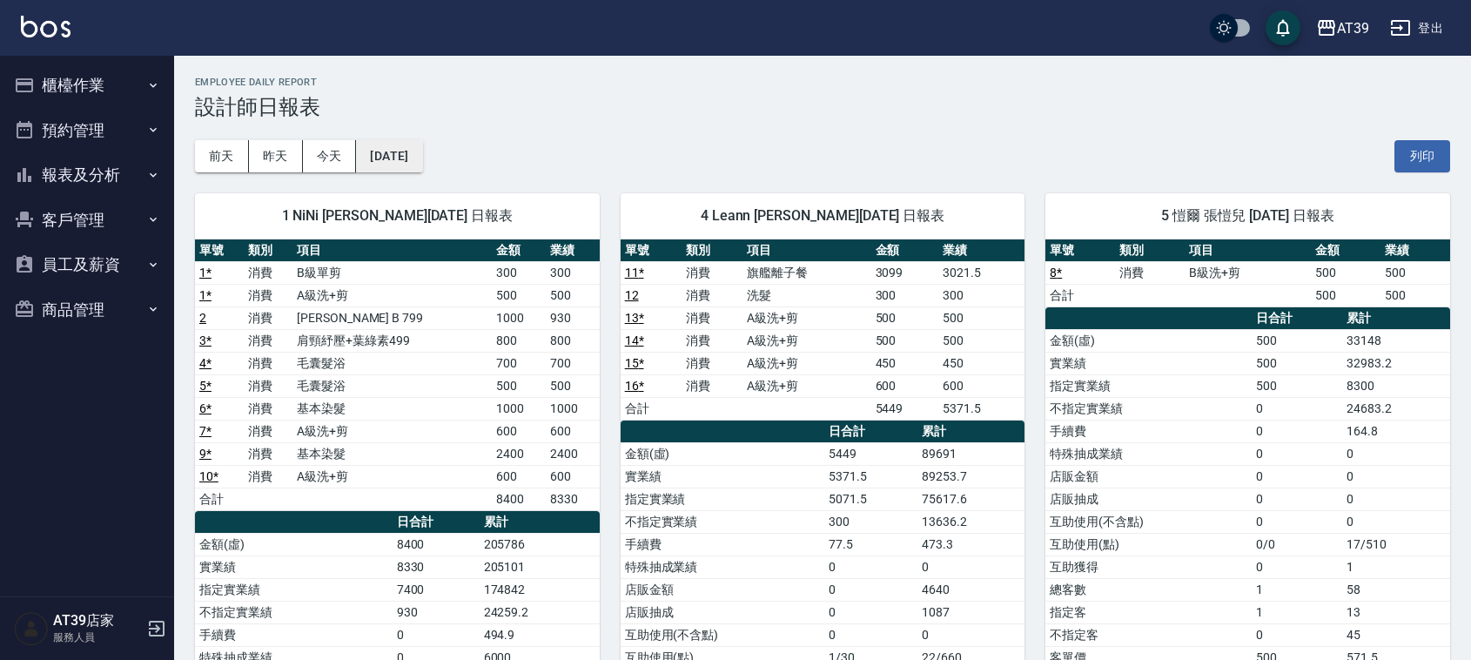
click at [399, 157] on button "[DATE]" at bounding box center [389, 156] width 66 height 32
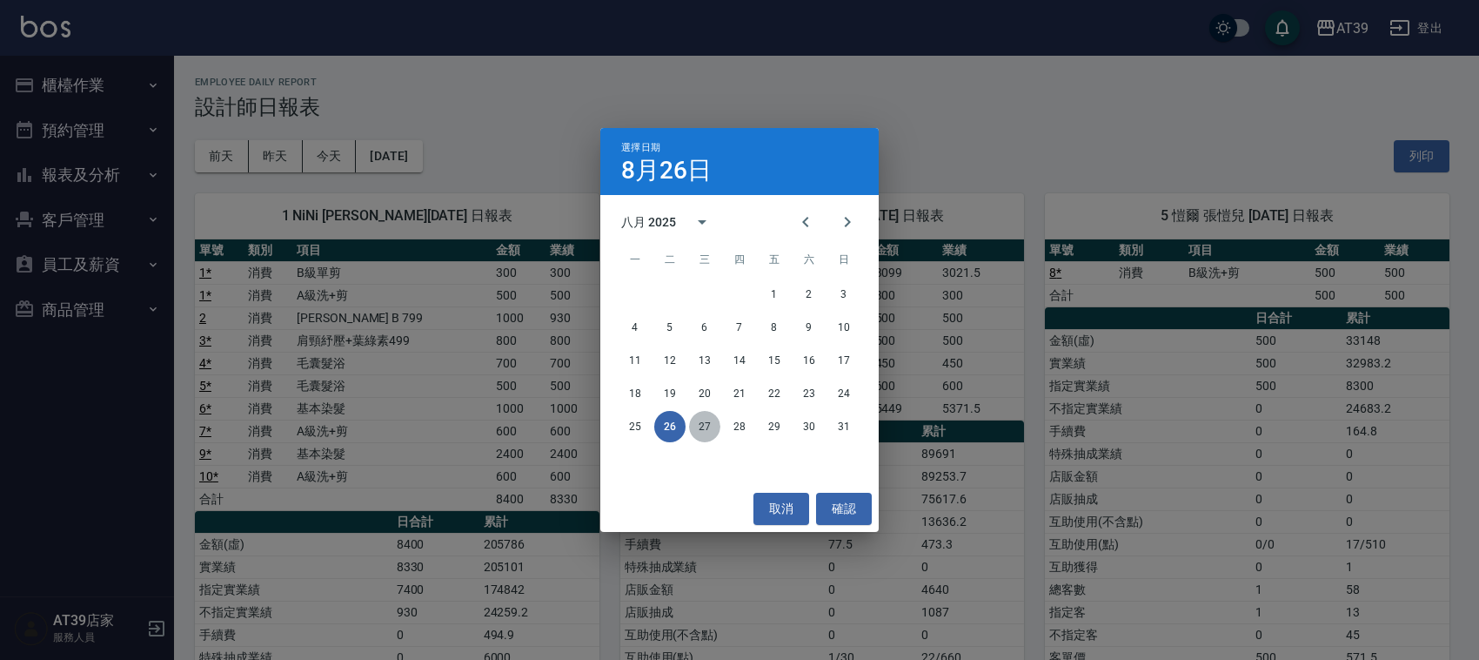
click at [701, 422] on button "27" at bounding box center [704, 426] width 31 height 31
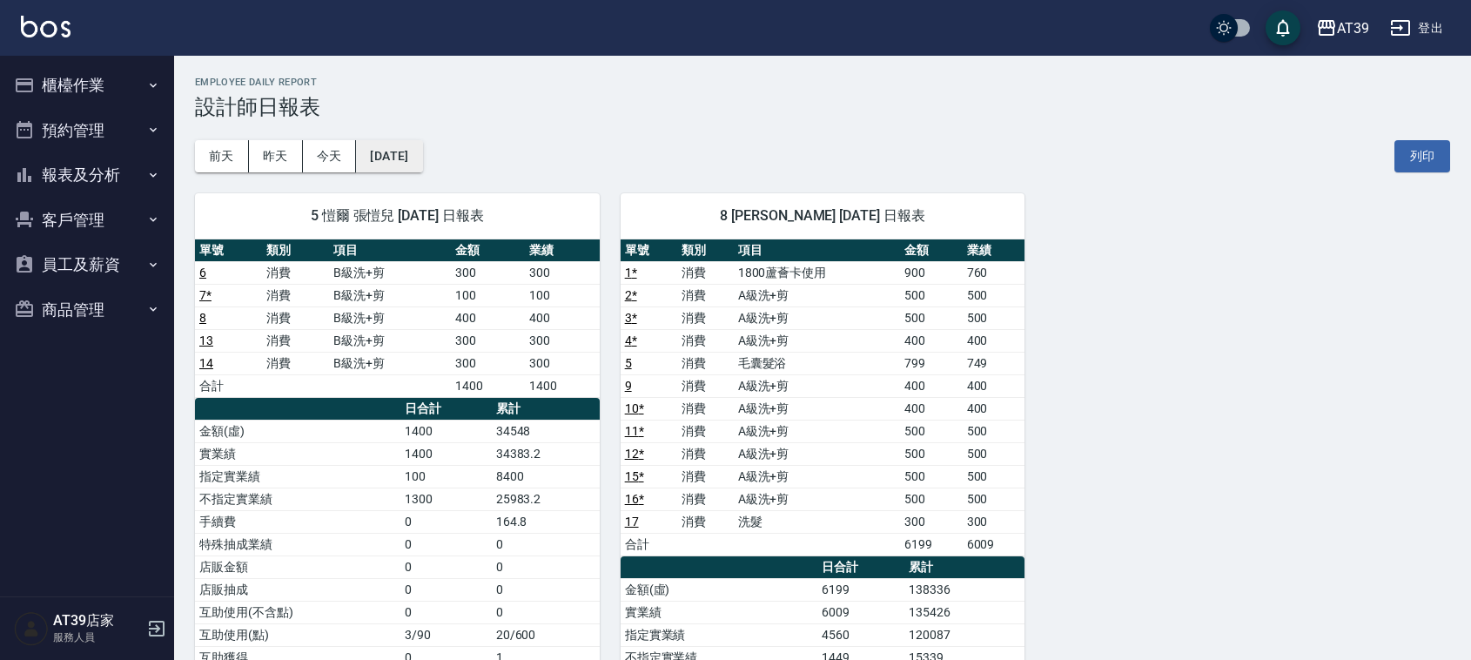
click at [422, 158] on button "[DATE]" at bounding box center [389, 156] width 66 height 32
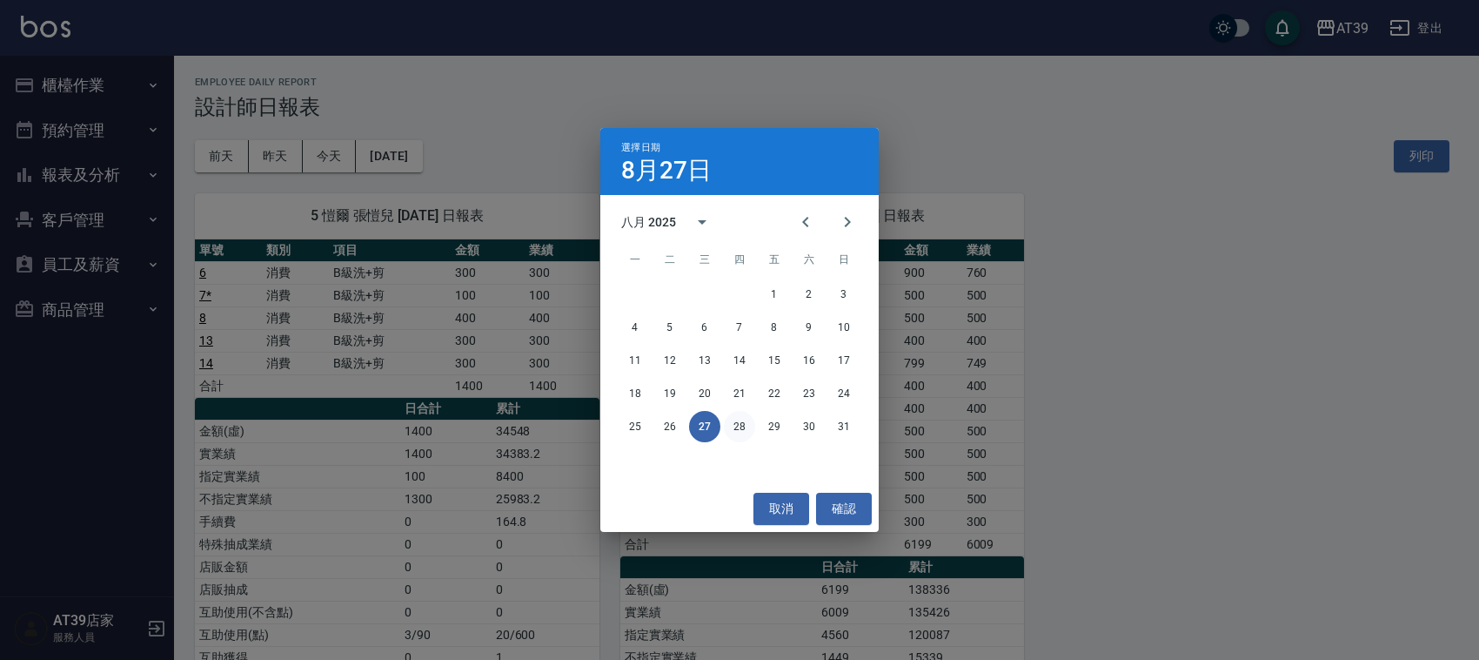
click at [735, 428] on button "28" at bounding box center [739, 426] width 31 height 31
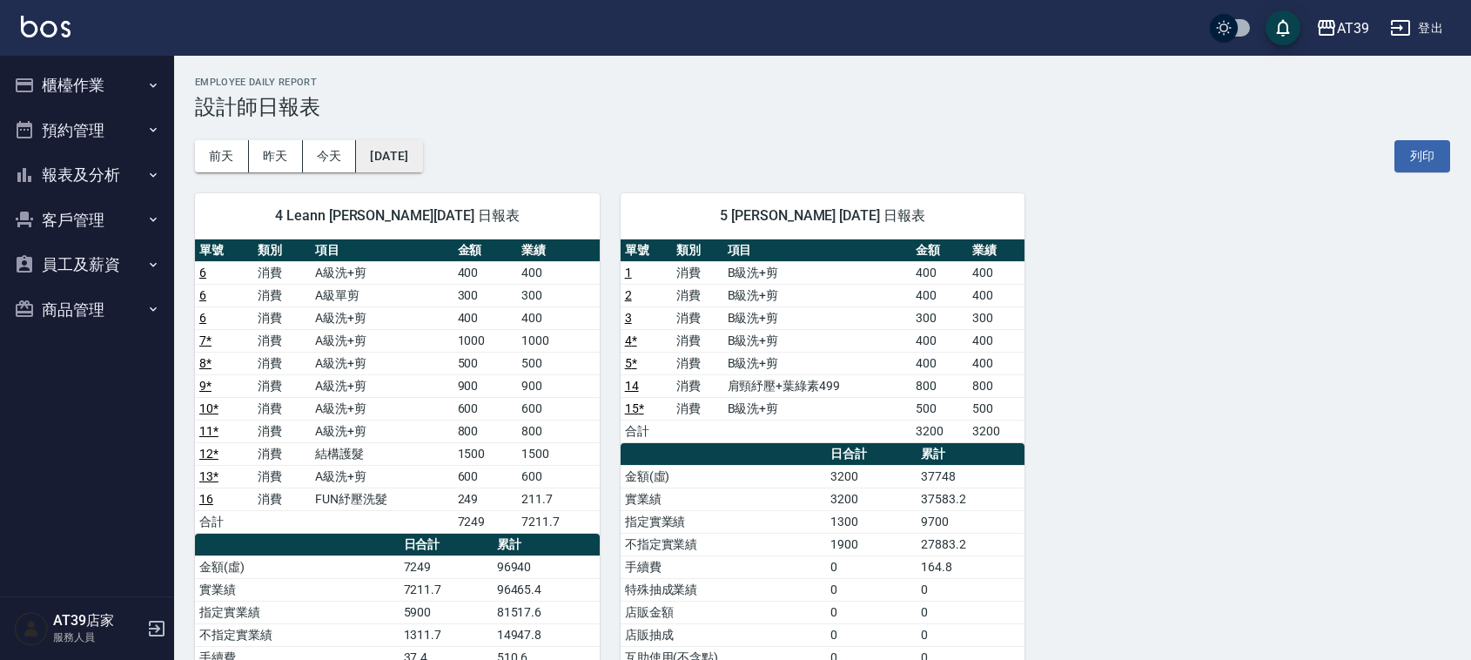
click at [420, 163] on button "[DATE]" at bounding box center [389, 156] width 66 height 32
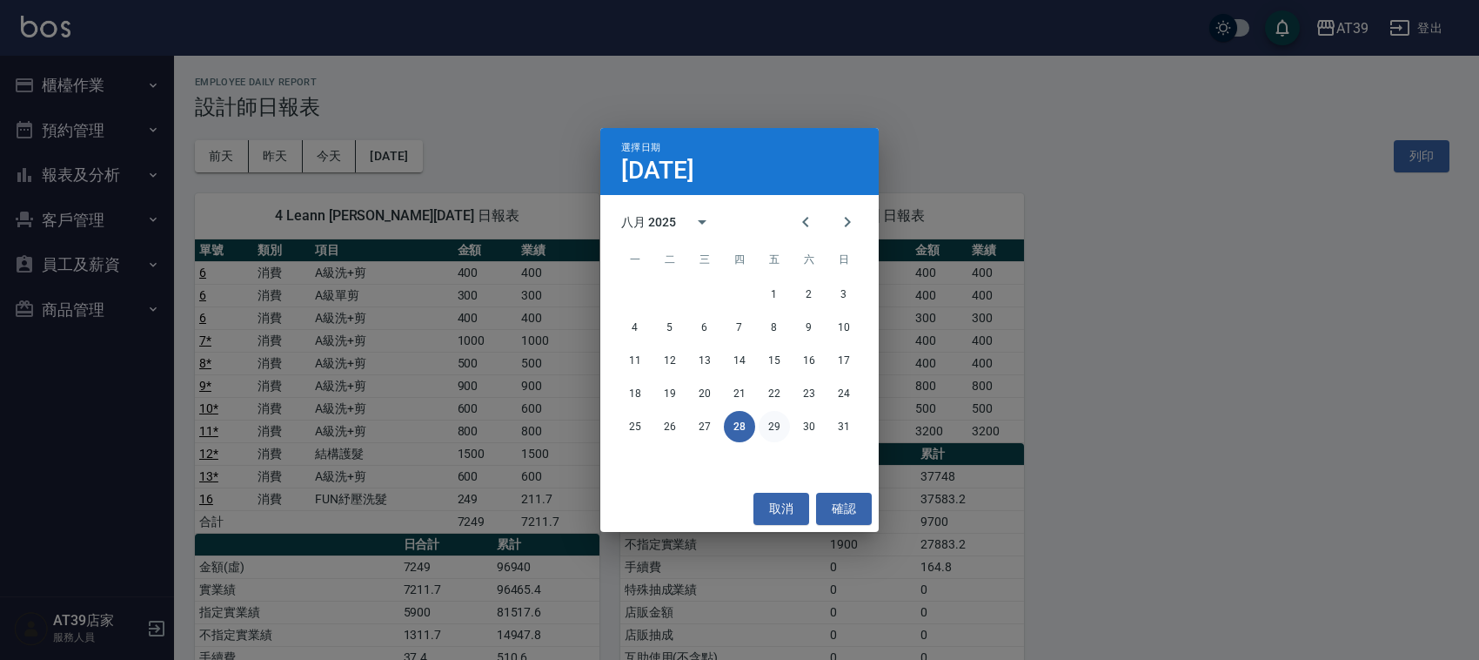
click at [767, 423] on button "29" at bounding box center [774, 426] width 31 height 31
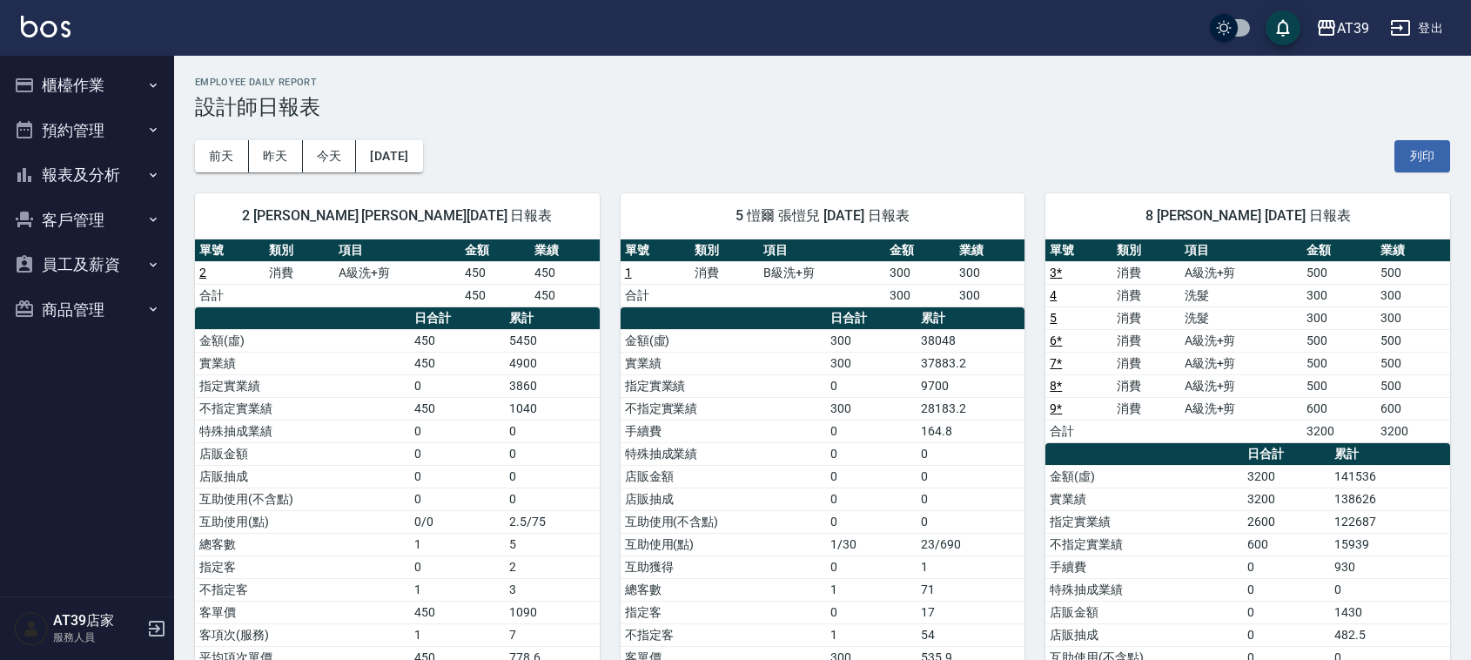
click at [415, 136] on div "[DATE] [DATE] [DATE] [DATE] 列印" at bounding box center [822, 156] width 1255 height 74
click at [427, 131] on div "[DATE] [DATE] [DATE] [DATE] 列印" at bounding box center [822, 156] width 1255 height 74
click at [414, 165] on button "[DATE]" at bounding box center [389, 156] width 66 height 32
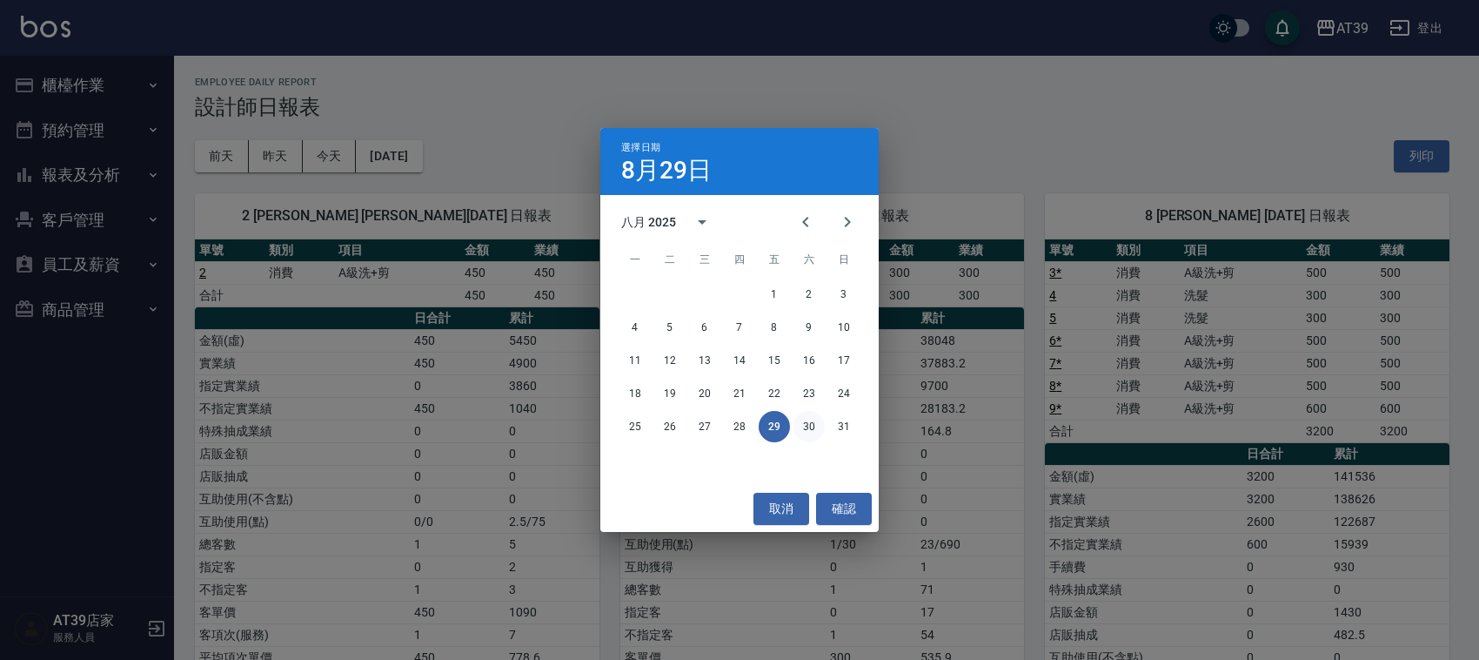
click at [798, 424] on button "30" at bounding box center [809, 426] width 31 height 31
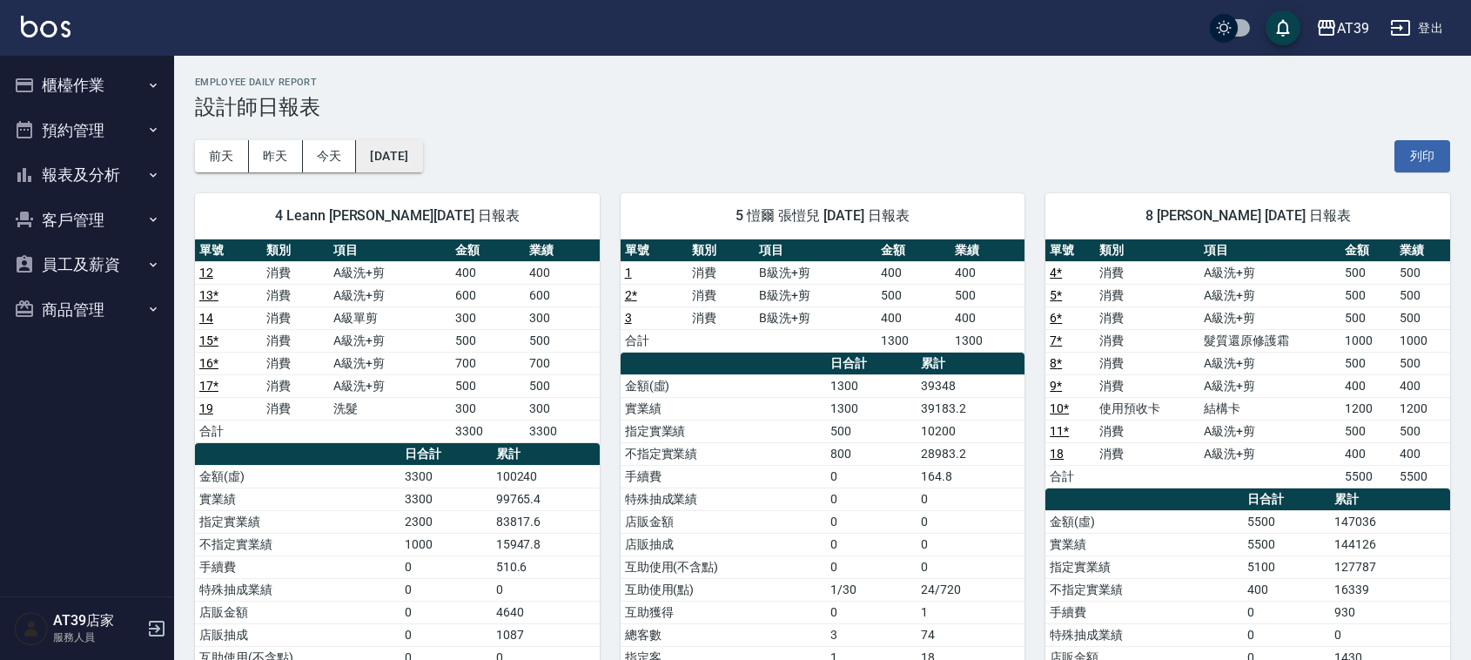
click at [393, 149] on button "[DATE]" at bounding box center [389, 156] width 66 height 32
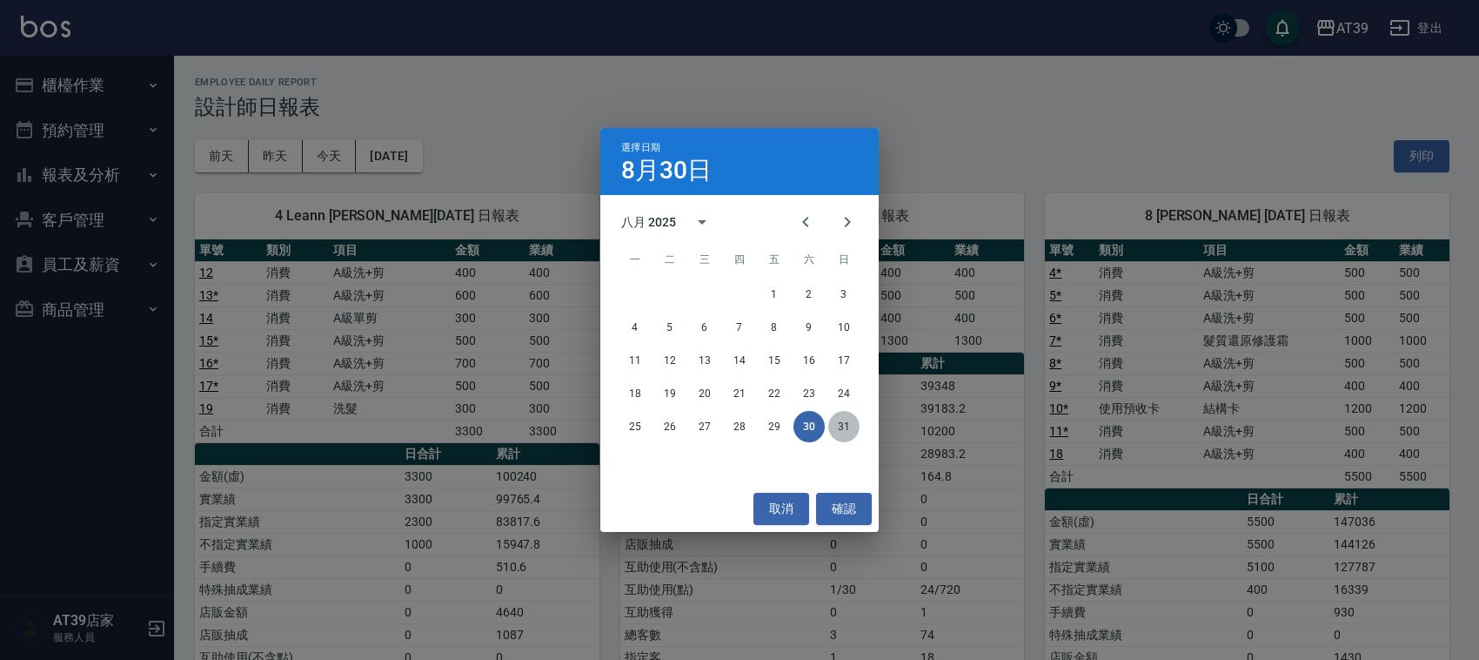
click at [847, 422] on button "31" at bounding box center [844, 426] width 31 height 31
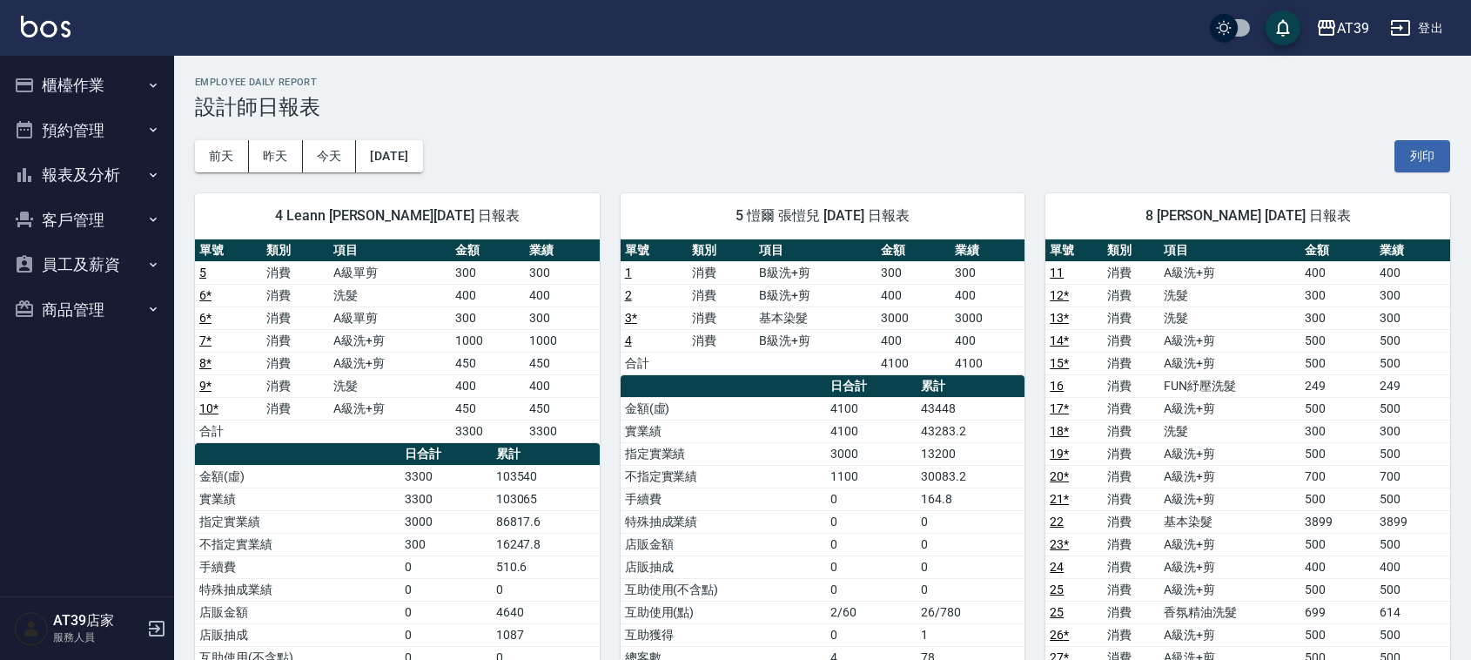
click at [28, 39] on link at bounding box center [46, 28] width 50 height 25
